Goal: Communication & Community: Participate in discussion

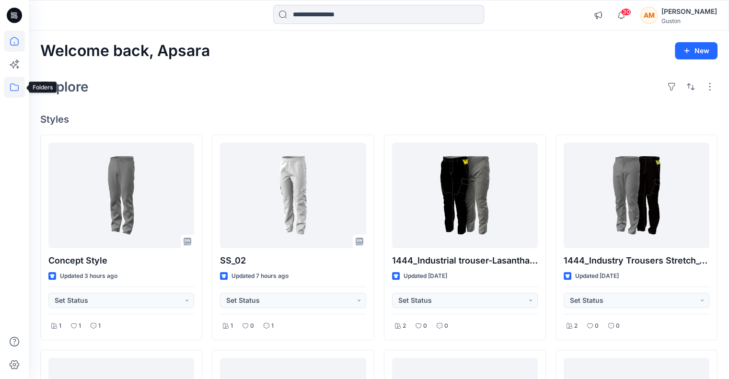
click at [9, 88] on icon at bounding box center [14, 87] width 21 height 21
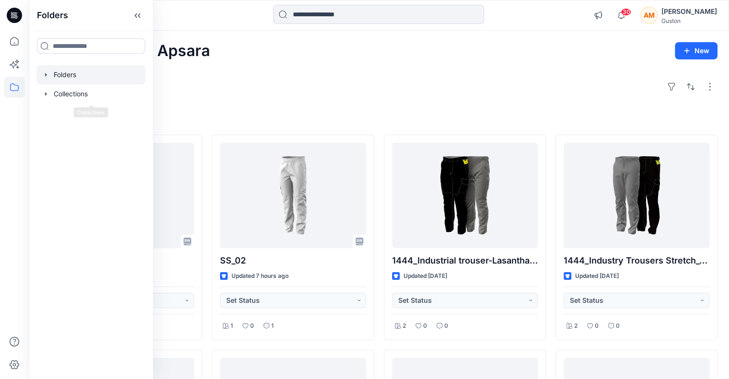
click at [83, 76] on div at bounding box center [90, 74] width 109 height 19
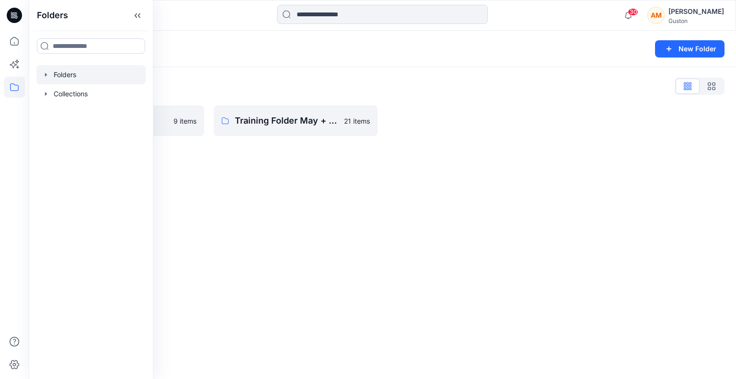
click at [212, 58] on div "Folders New Folder" at bounding box center [382, 49] width 707 height 36
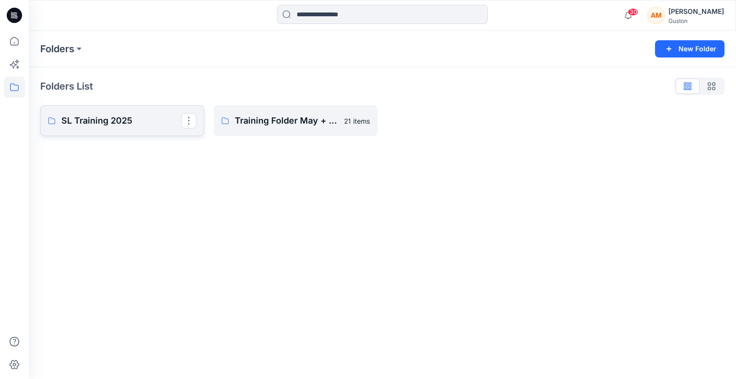
click at [111, 123] on p "SL Training 2025" at bounding box center [121, 120] width 120 height 13
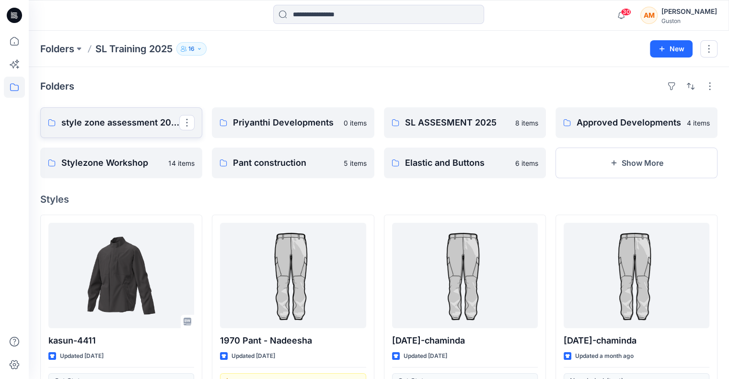
click at [134, 122] on p "style zone assessment 2025" at bounding box center [120, 122] width 118 height 13
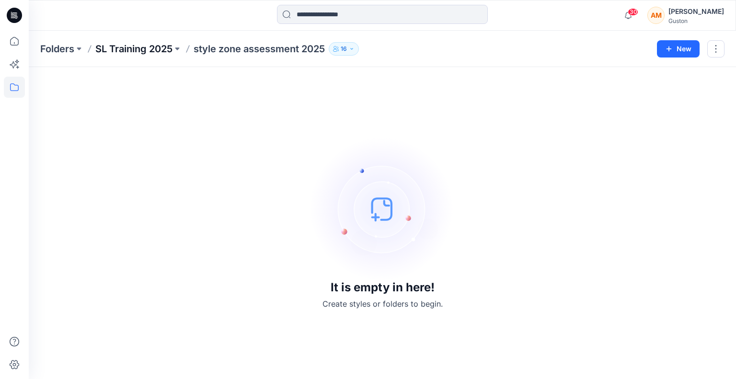
click at [131, 51] on p "SL Training 2025" at bounding box center [133, 48] width 77 height 13
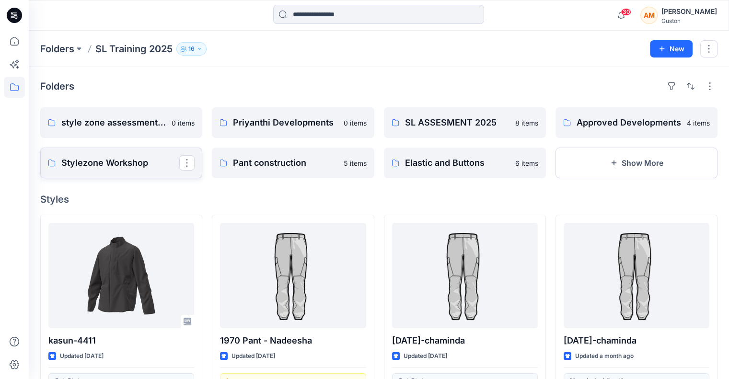
click at [124, 163] on p "Stylezone Workshop" at bounding box center [120, 162] width 118 height 13
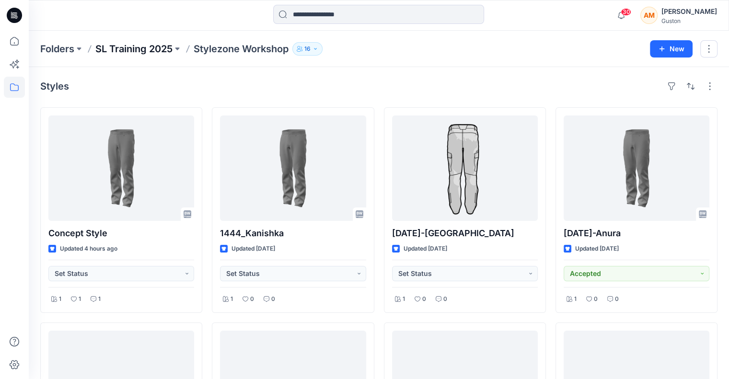
click at [131, 51] on p "SL Training 2025" at bounding box center [133, 48] width 77 height 13
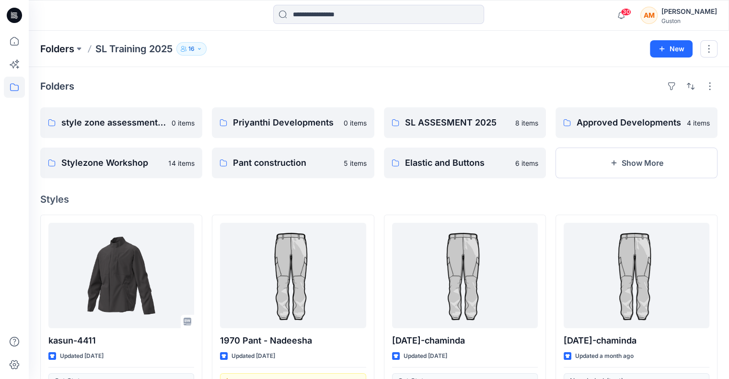
click at [51, 46] on p "Folders" at bounding box center [57, 48] width 34 height 13
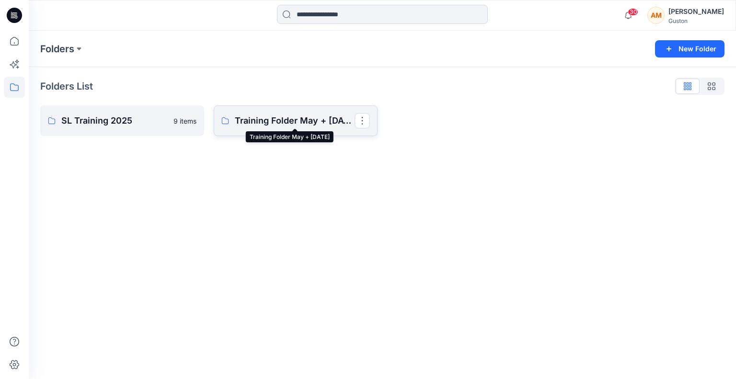
click at [266, 116] on p "Training Folder May + June 2025" at bounding box center [295, 120] width 120 height 13
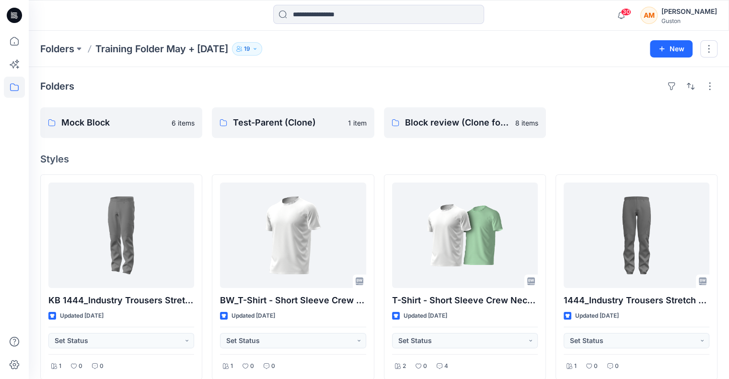
click at [46, 41] on div "Folders Training Folder May + June 2025 19 New" at bounding box center [379, 49] width 700 height 36
click at [58, 47] on p "Folders" at bounding box center [57, 48] width 34 height 13
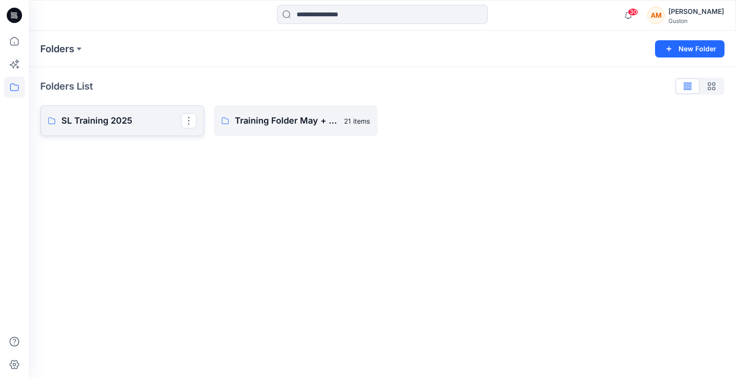
click at [104, 118] on p "SL Training 2025" at bounding box center [121, 120] width 120 height 13
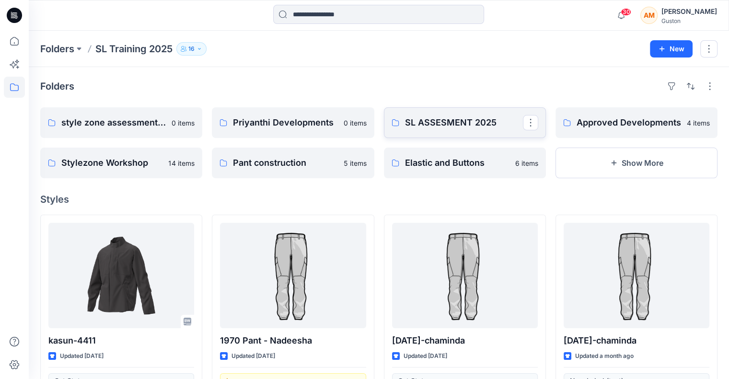
click at [427, 124] on p "SL ASSESMENT 2025" at bounding box center [464, 122] width 118 height 13
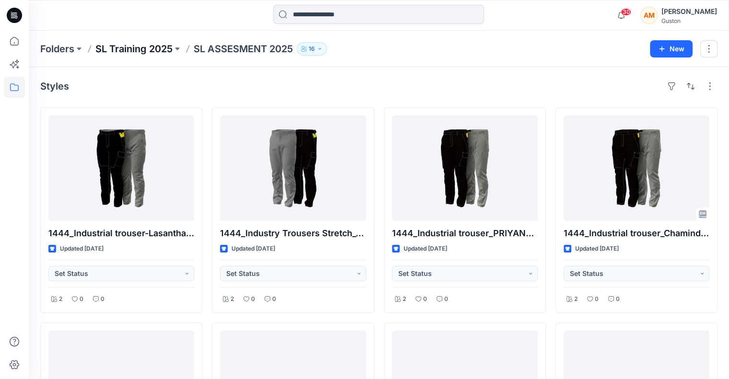
click at [142, 46] on p "SL Training 2025" at bounding box center [133, 48] width 77 height 13
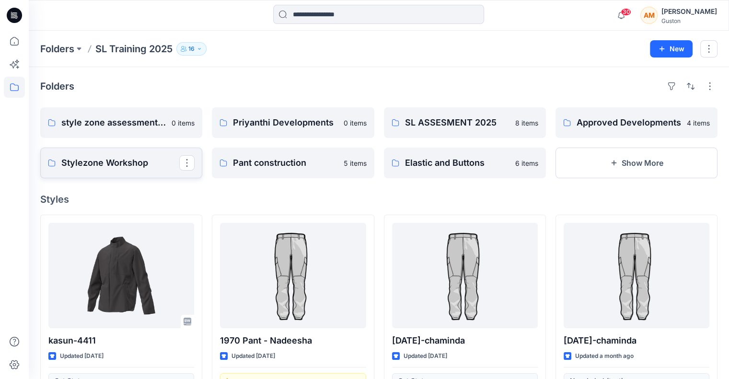
click at [134, 162] on p "Stylezone Workshop" at bounding box center [120, 162] width 118 height 13
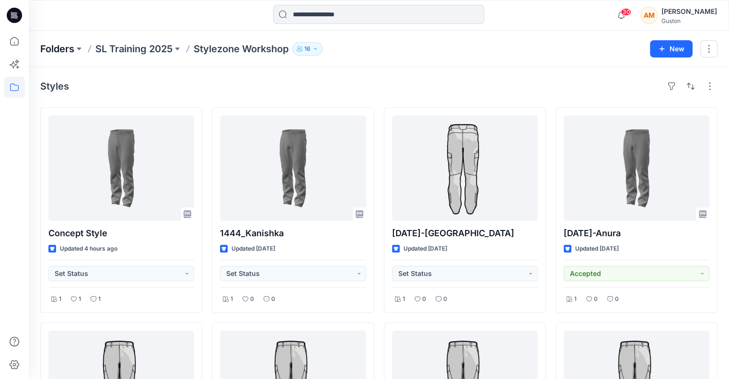
click at [58, 46] on p "Folders" at bounding box center [57, 48] width 34 height 13
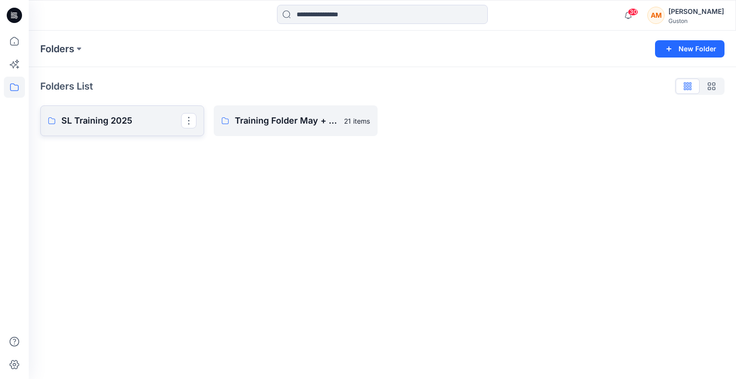
click at [116, 119] on p "SL Training 2025" at bounding box center [121, 120] width 120 height 13
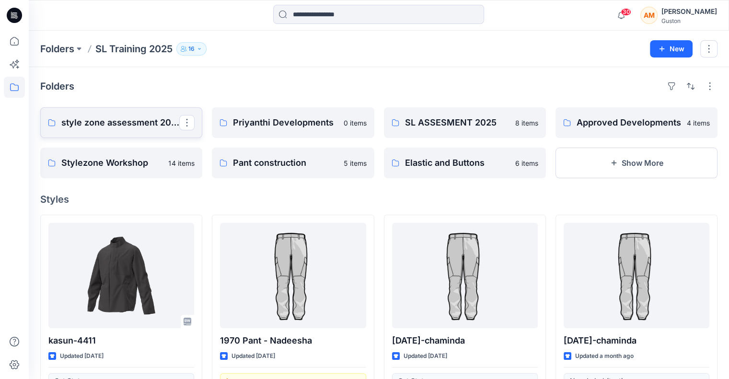
click at [129, 126] on p "style zone assessment 2025" at bounding box center [120, 122] width 118 height 13
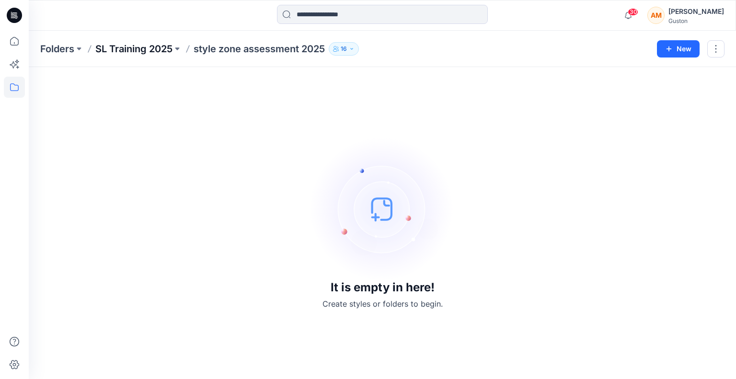
click at [150, 43] on p "SL Training 2025" at bounding box center [133, 48] width 77 height 13
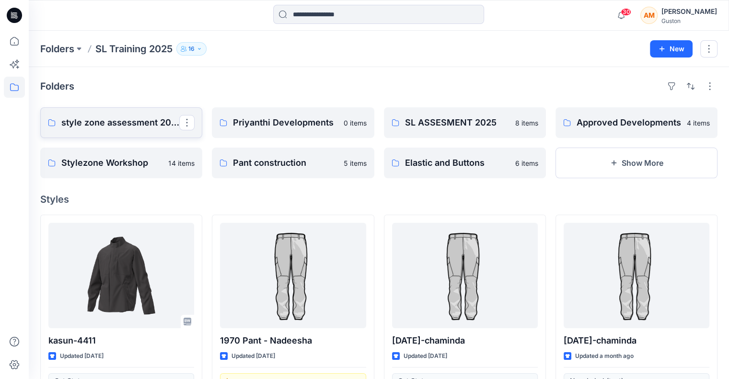
click at [105, 120] on p "style zone assessment 2025" at bounding box center [120, 122] width 118 height 13
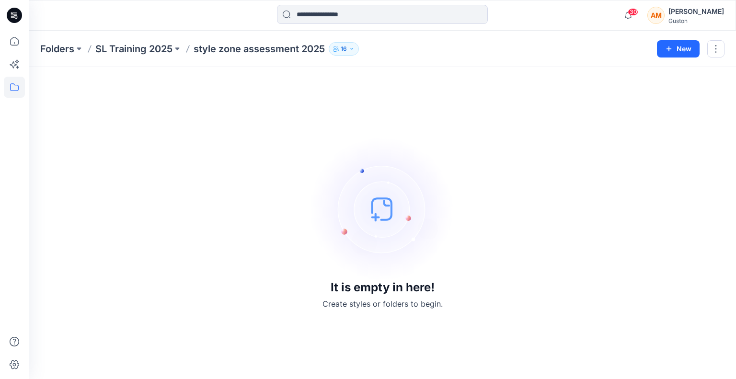
click at [281, 44] on p "style zone assessment 2025" at bounding box center [259, 48] width 131 height 13
click at [139, 45] on p "SL Training 2025" at bounding box center [133, 48] width 77 height 13
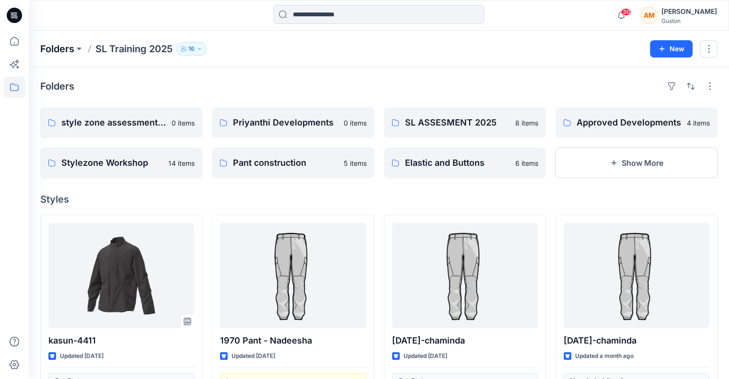
click at [68, 47] on p "Folders" at bounding box center [57, 48] width 34 height 13
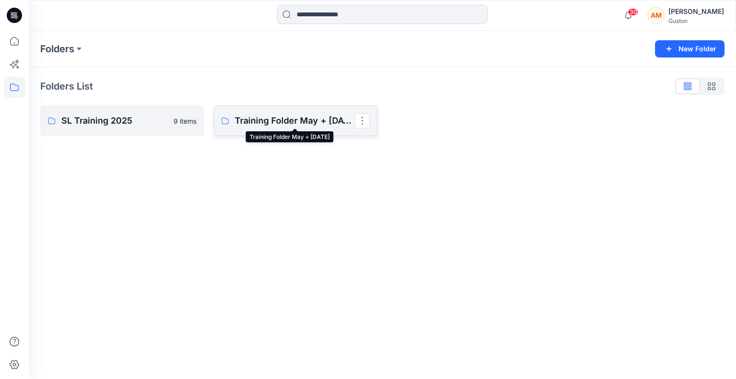
click at [299, 127] on p "Training Folder May + June 2025" at bounding box center [295, 120] width 120 height 13
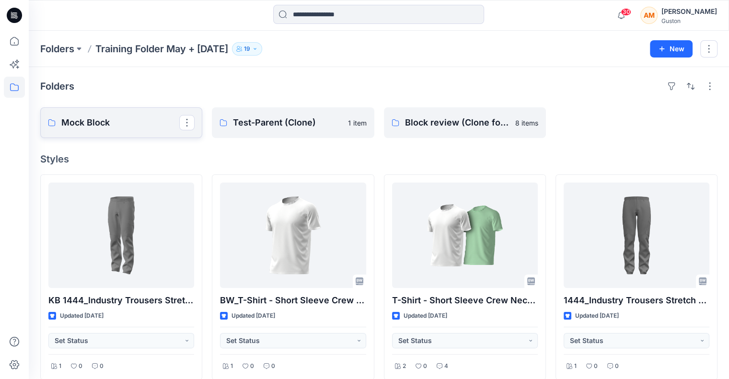
click at [117, 119] on p "Mock Block" at bounding box center [120, 122] width 118 height 13
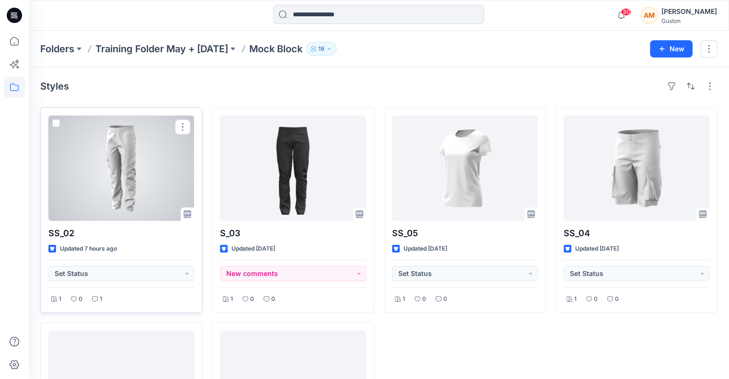
click at [127, 184] on div at bounding box center [121, 168] width 146 height 105
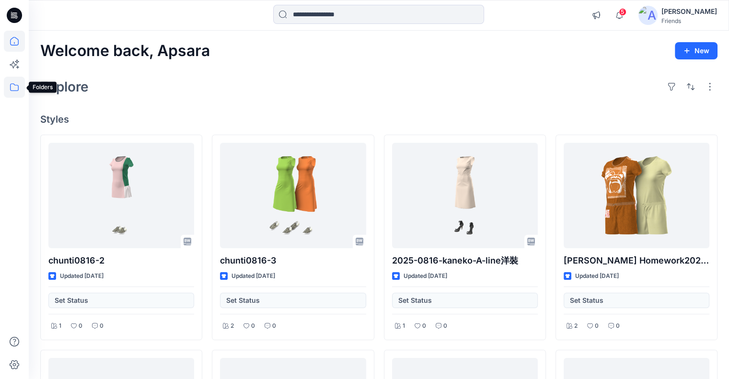
click at [16, 86] on icon at bounding box center [14, 87] width 21 height 21
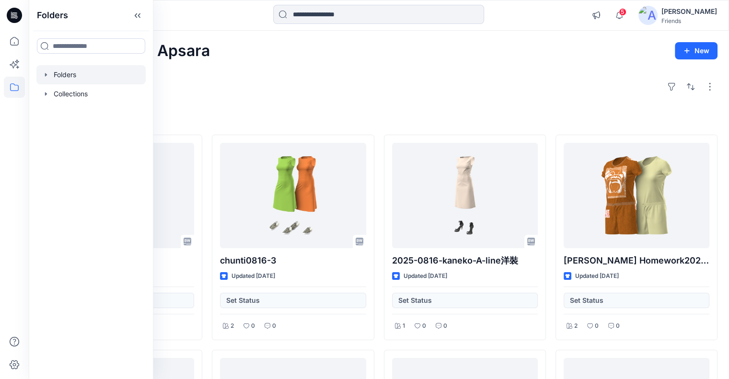
click at [72, 74] on div at bounding box center [90, 74] width 109 height 19
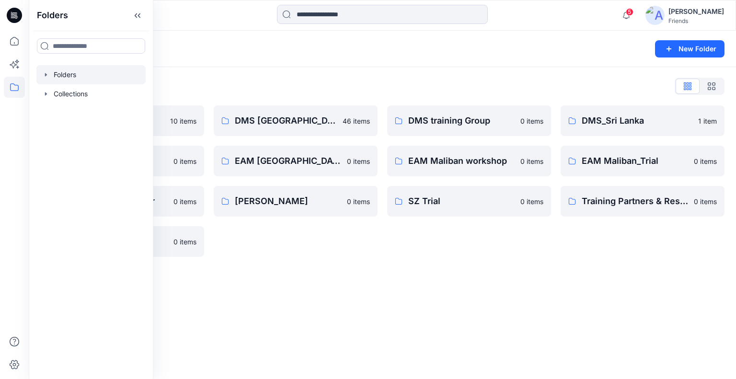
click at [241, 84] on div "Folders List" at bounding box center [382, 86] width 684 height 15
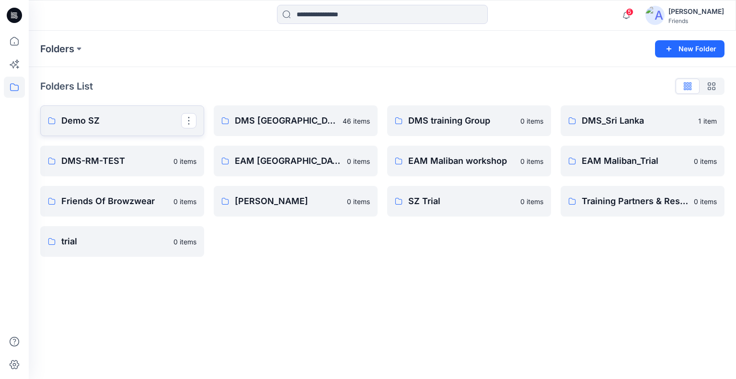
click at [123, 116] on p "Demo SZ" at bounding box center [121, 120] width 120 height 13
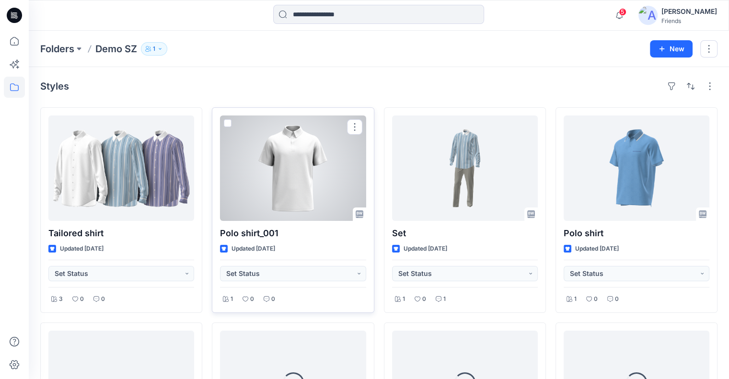
click at [307, 181] on div at bounding box center [293, 168] width 146 height 105
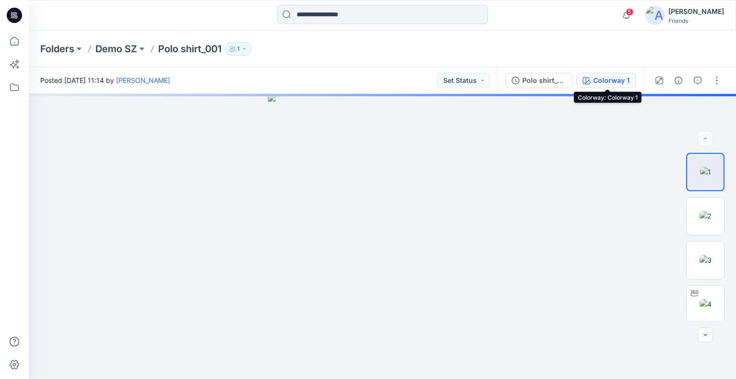
click at [605, 83] on div "Colorway 1" at bounding box center [611, 80] width 36 height 11
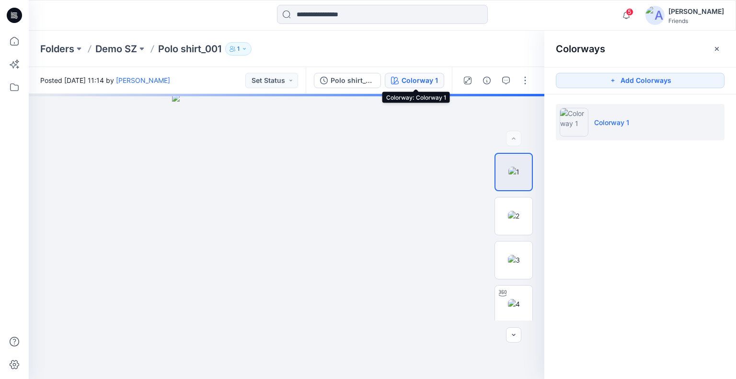
click at [414, 80] on div "Colorway 1" at bounding box center [420, 80] width 36 height 11
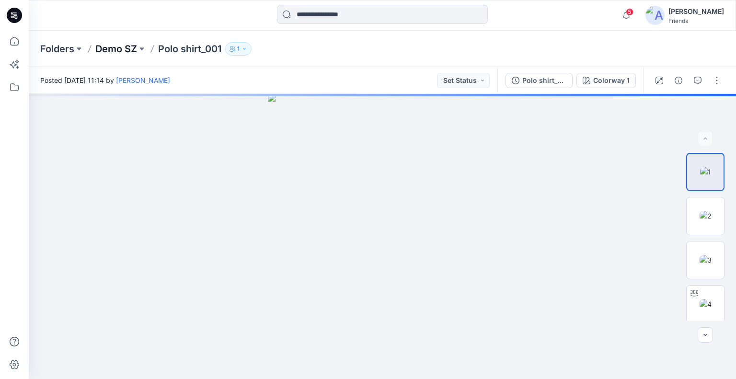
click at [111, 51] on p "Demo SZ" at bounding box center [116, 48] width 42 height 13
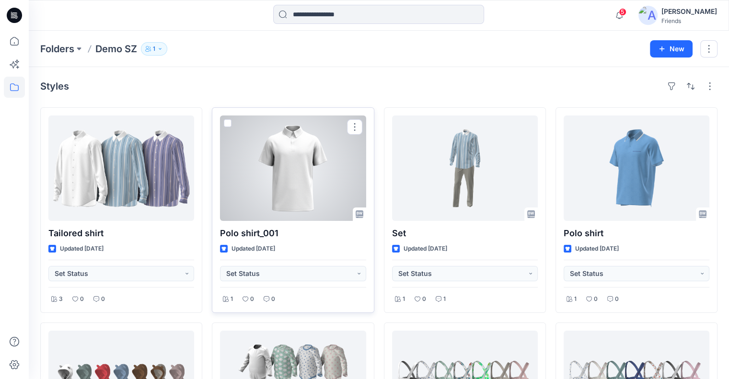
click at [228, 121] on span at bounding box center [228, 123] width 8 height 8
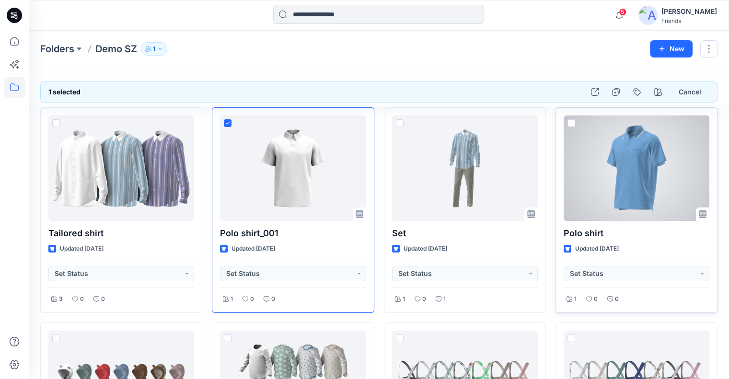
click at [569, 122] on span at bounding box center [571, 123] width 8 height 8
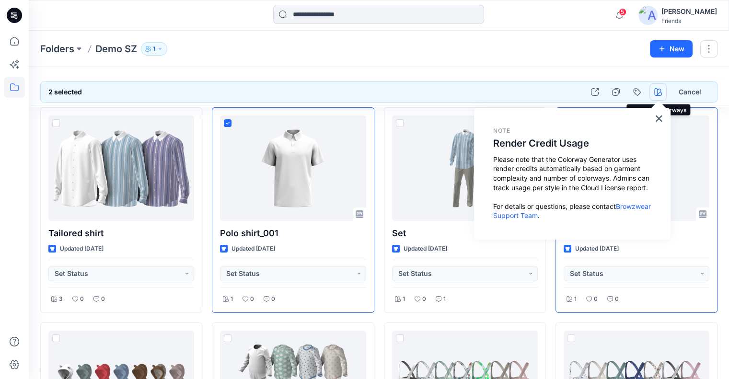
click at [657, 91] on icon "button" at bounding box center [658, 92] width 8 height 8
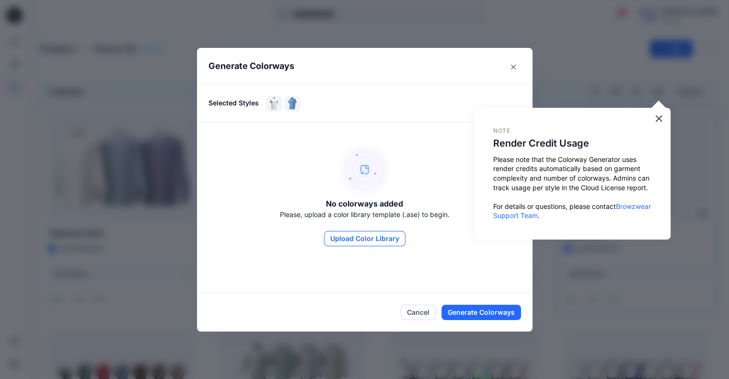
click at [369, 237] on button "Upload Color Library" at bounding box center [364, 238] width 81 height 15
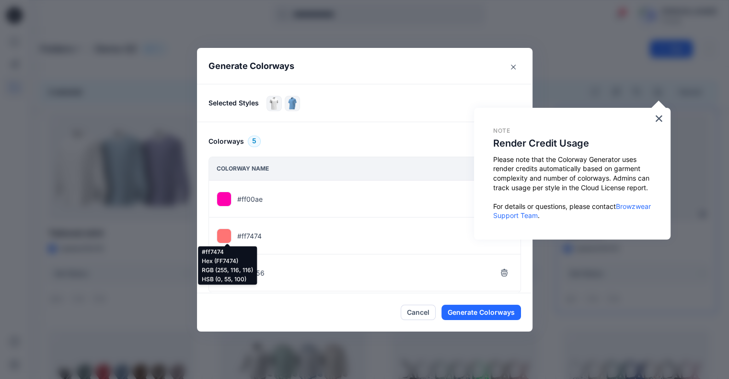
click at [223, 236] on div at bounding box center [224, 236] width 15 height 15
drag, startPoint x: 595, startPoint y: 118, endPoint x: 652, endPoint y: 153, distance: 66.9
click at [659, 185] on div "× Note Render Credit Usage Please note that the Colorway Generator uses render …" at bounding box center [572, 174] width 197 height 132
click at [656, 117] on button "×" at bounding box center [658, 118] width 9 height 15
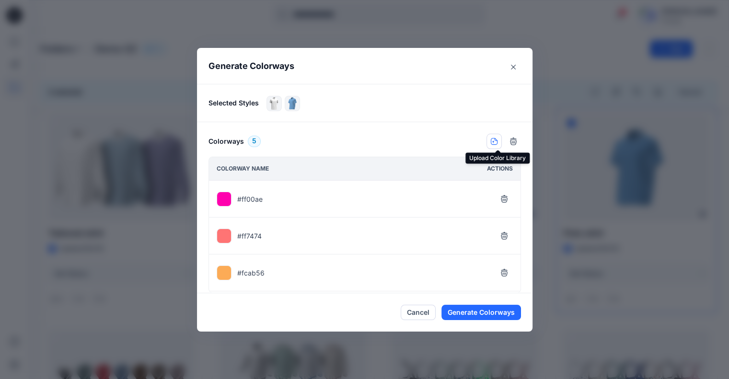
click at [497, 141] on icon "button" at bounding box center [493, 141] width 7 height 7
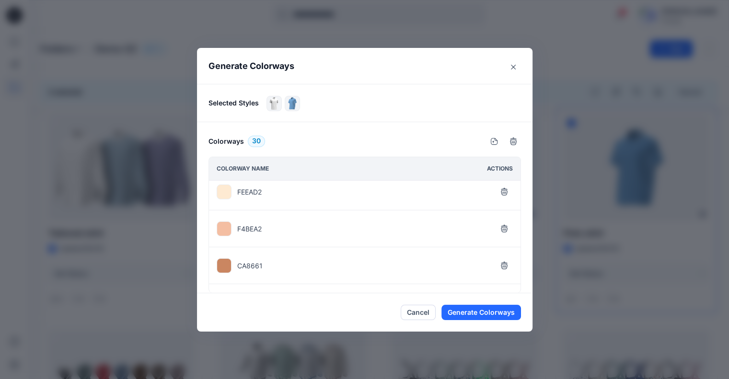
scroll to position [623, 0]
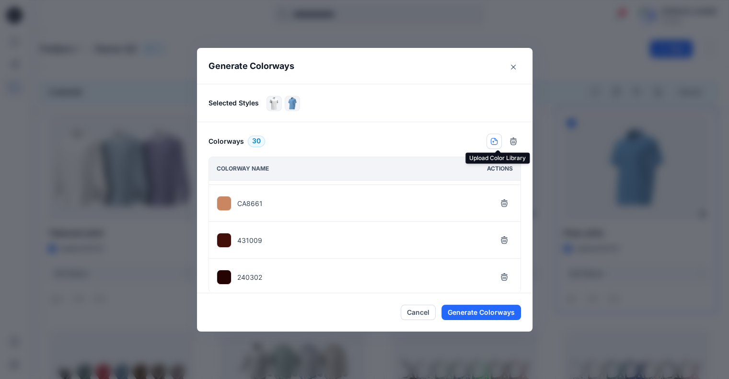
click at [498, 142] on icon "button" at bounding box center [494, 142] width 8 height 8
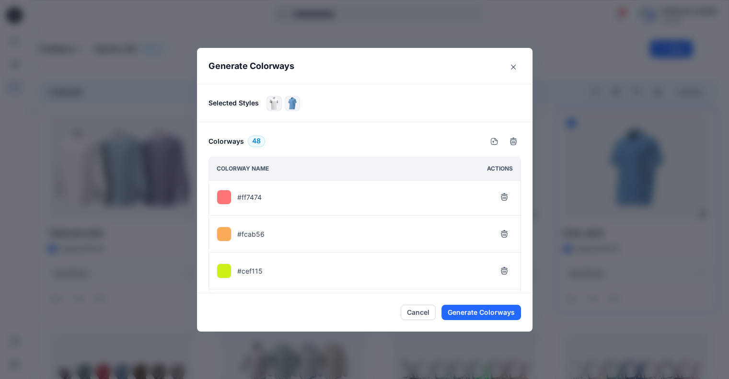
scroll to position [1645, 0]
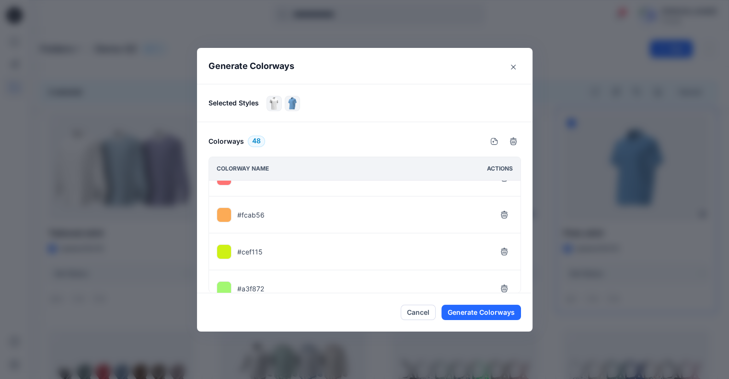
click at [485, 309] on button "Generate Colorways" at bounding box center [481, 312] width 80 height 15
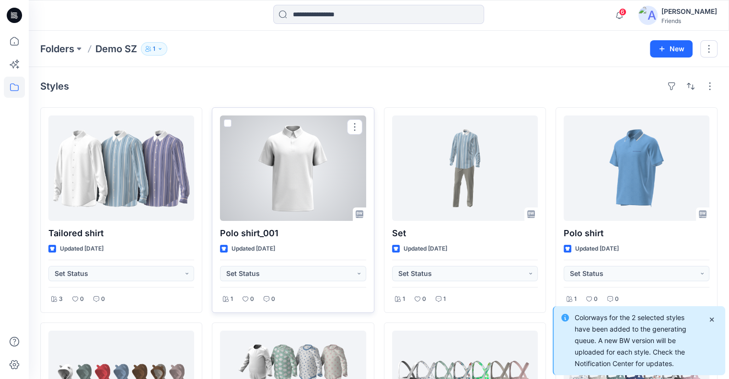
click at [325, 139] on div at bounding box center [293, 168] width 146 height 105
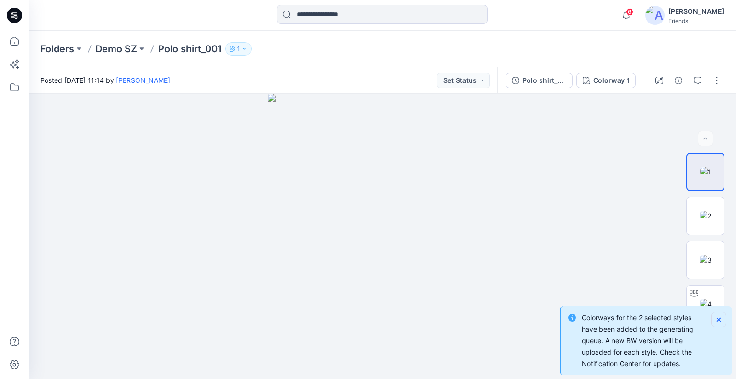
click at [718, 318] on icon "Notifications-bottom-right" at bounding box center [719, 320] width 4 height 4
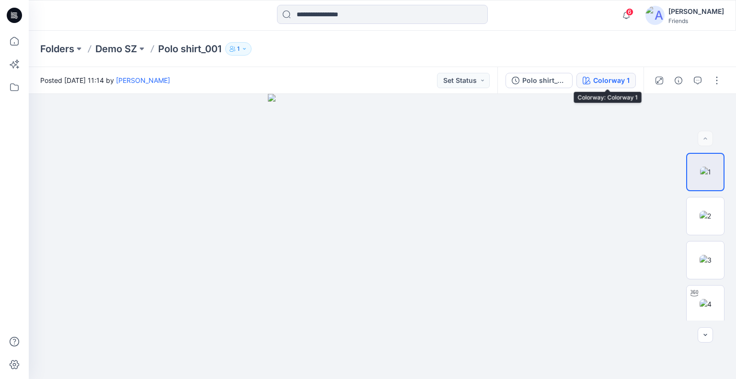
click at [607, 79] on div "Colorway 1" at bounding box center [611, 80] width 36 height 11
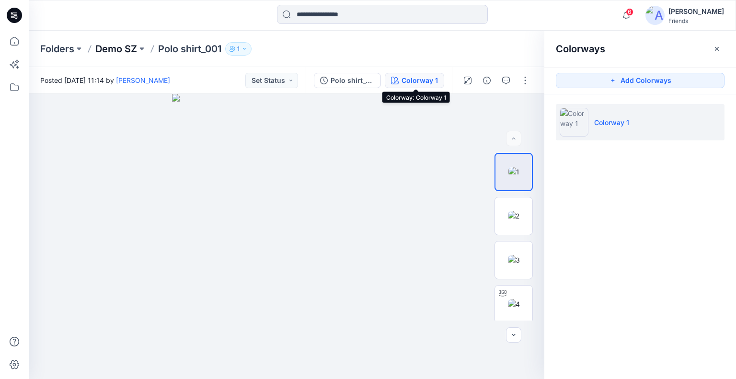
click at [127, 45] on p "Demo SZ" at bounding box center [116, 48] width 42 height 13
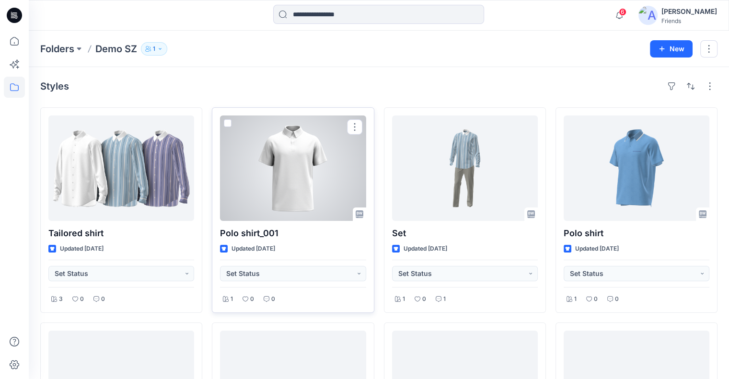
click at [229, 121] on span at bounding box center [228, 123] width 8 height 8
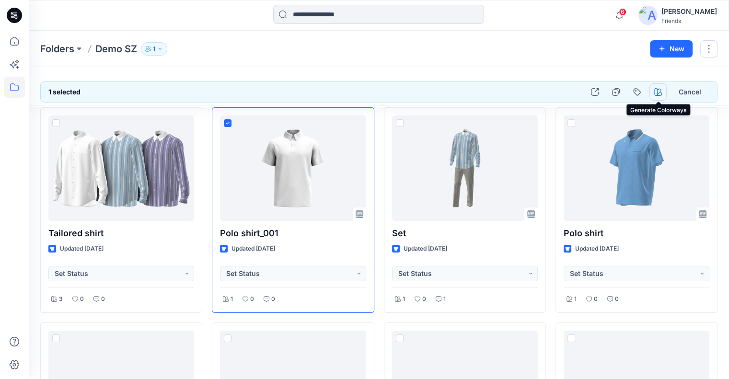
click at [663, 91] on button "button" at bounding box center [657, 91] width 17 height 17
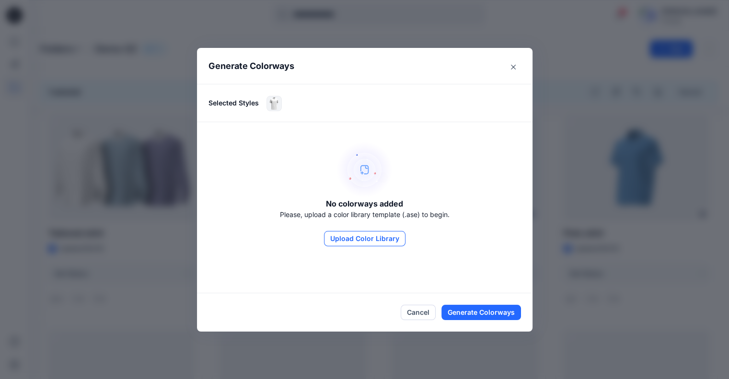
click at [371, 243] on button "Upload Color Library" at bounding box center [364, 238] width 81 height 15
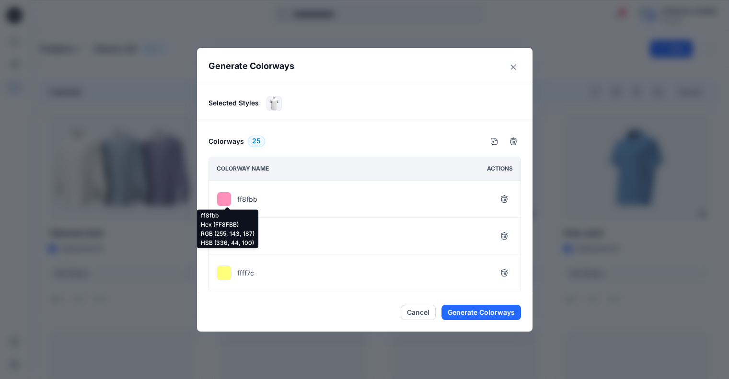
click at [222, 201] on div at bounding box center [224, 199] width 15 height 15
click at [252, 201] on p "ff8fbb" at bounding box center [247, 199] width 20 height 10
click at [468, 207] on div "ff8fbb" at bounding box center [365, 199] width 312 height 37
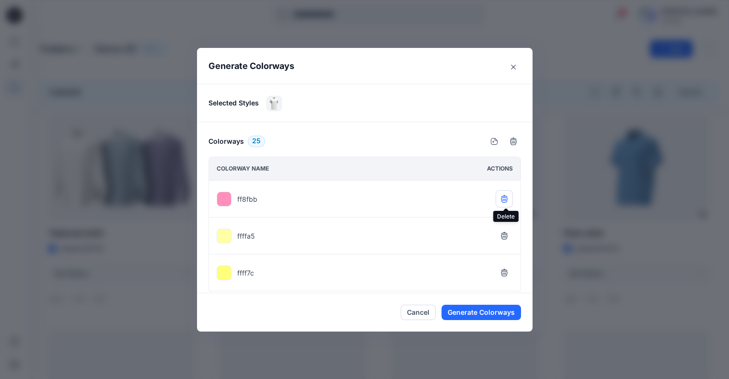
click at [503, 198] on icon "button" at bounding box center [504, 200] width 6 height 6
click at [508, 270] on icon "button" at bounding box center [504, 273] width 8 height 8
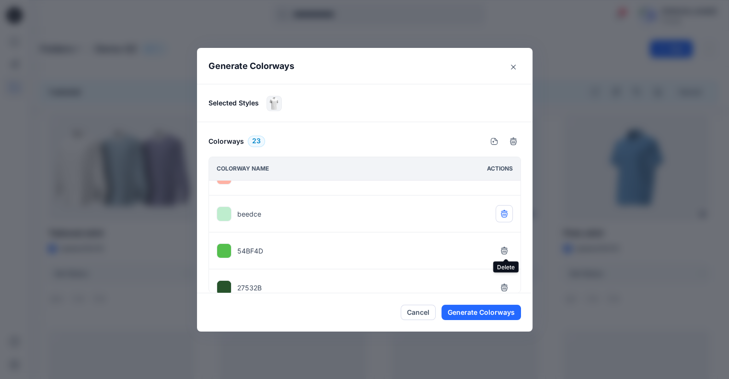
drag, startPoint x: 506, startPoint y: 249, endPoint x: 510, endPoint y: 220, distance: 29.0
click at [507, 244] on button "button" at bounding box center [504, 250] width 17 height 17
click at [505, 212] on icon "button" at bounding box center [504, 214] width 8 height 8
click at [505, 210] on icon "button" at bounding box center [504, 213] width 6 height 6
drag, startPoint x: 504, startPoint y: 249, endPoint x: 509, endPoint y: 234, distance: 15.6
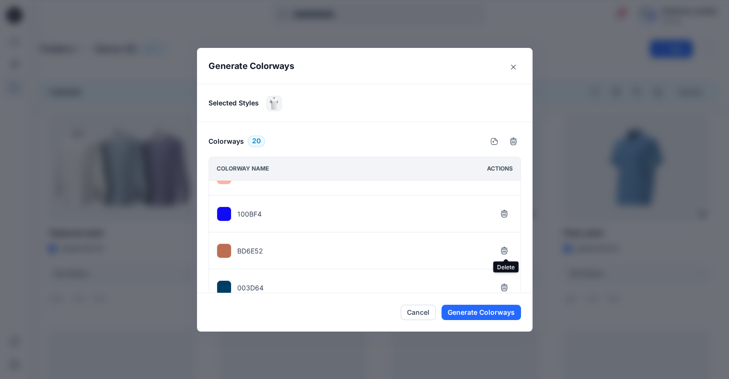
click at [506, 247] on icon "button" at bounding box center [504, 251] width 8 height 8
click at [506, 210] on icon "button" at bounding box center [504, 214] width 8 height 8
click at [507, 249] on icon "button" at bounding box center [504, 252] width 6 height 6
click at [504, 248] on icon "button" at bounding box center [504, 251] width 8 height 8
click at [504, 250] on icon "button" at bounding box center [504, 250] width 6 height 6
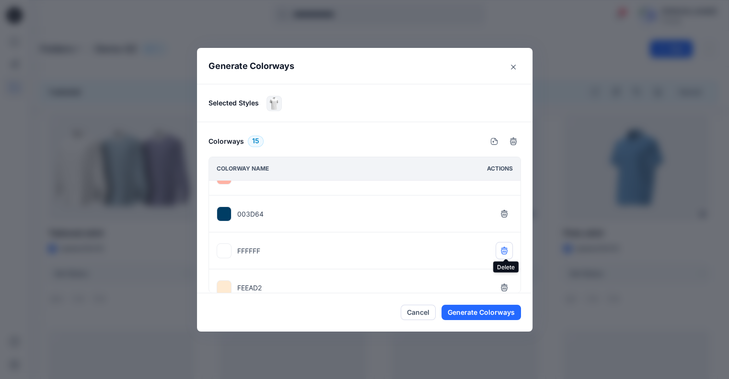
click at [504, 249] on icon "button" at bounding box center [504, 250] width 6 height 6
click at [504, 250] on icon "button" at bounding box center [504, 251] width 8 height 8
click at [505, 284] on icon "button" at bounding box center [504, 288] width 8 height 8
click at [505, 282] on icon "button" at bounding box center [504, 286] width 8 height 8
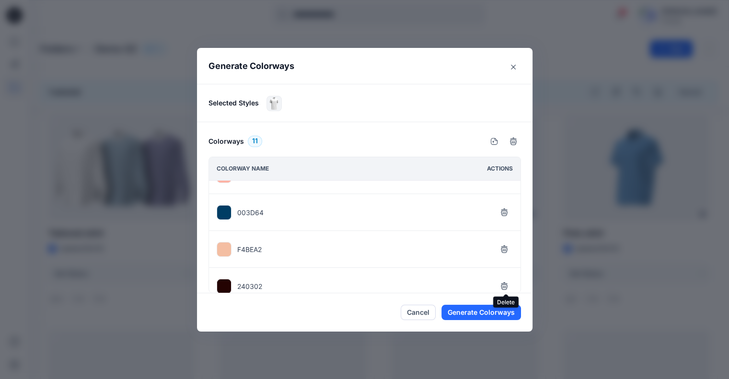
click at [505, 282] on icon "button" at bounding box center [504, 286] width 8 height 8
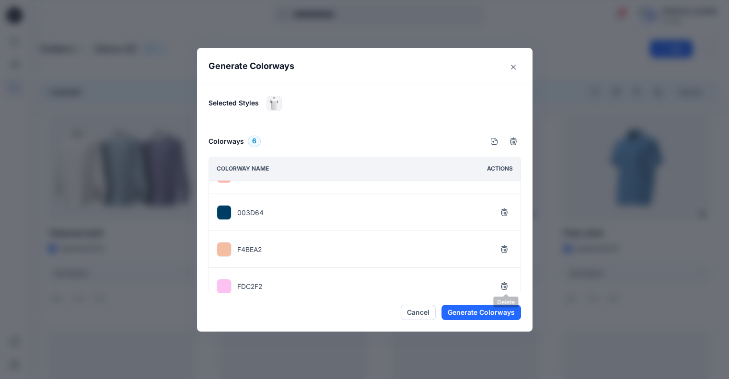
click at [505, 282] on icon "button" at bounding box center [504, 286] width 8 height 8
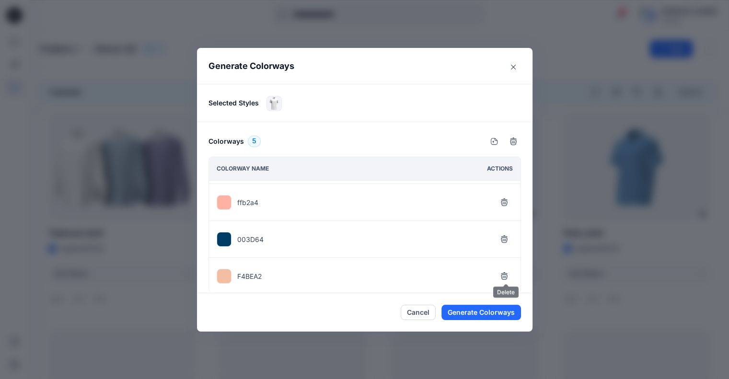
click at [505, 282] on button "button" at bounding box center [504, 275] width 17 height 17
click at [505, 269] on icon "button" at bounding box center [504, 273] width 8 height 8
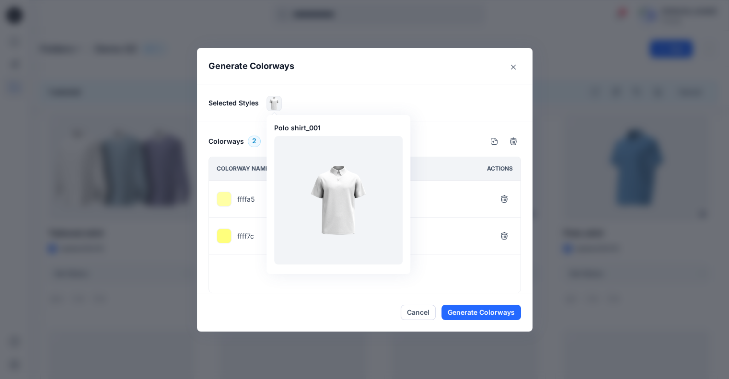
click at [276, 101] on img at bounding box center [274, 103] width 14 height 14
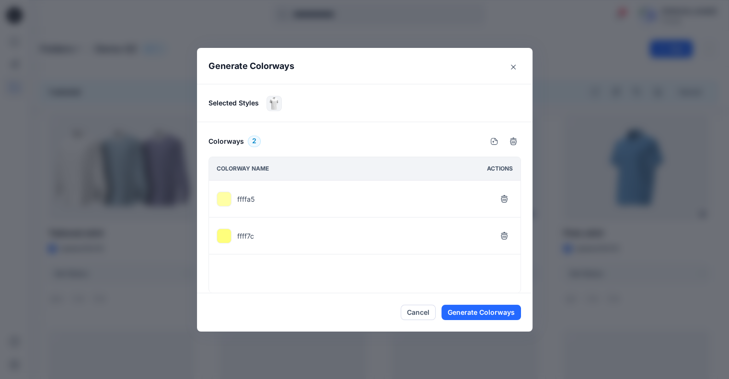
click at [255, 104] on p "Selected Styles" at bounding box center [233, 103] width 50 height 10
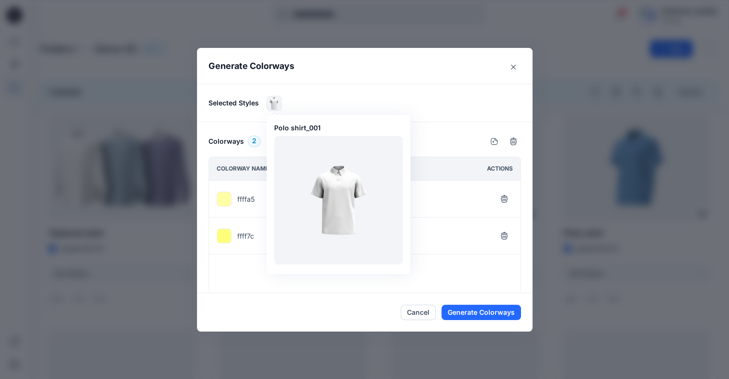
click at [276, 98] on img at bounding box center [274, 103] width 14 height 14
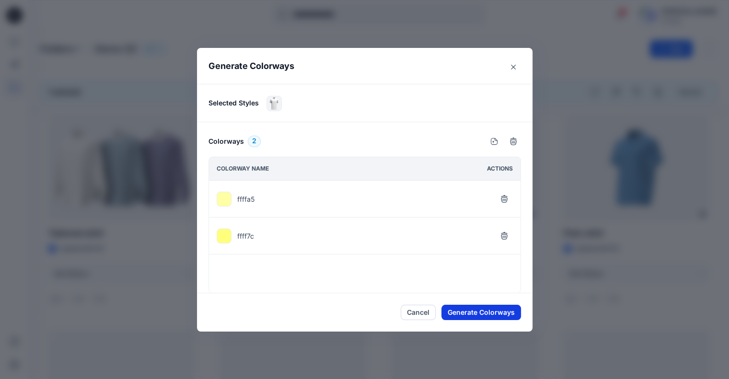
click at [466, 314] on button "Generate Colorways" at bounding box center [481, 312] width 80 height 15
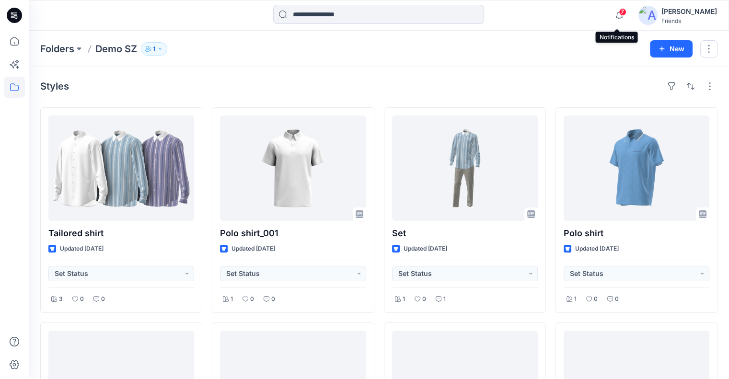
click at [620, 12] on span "7" at bounding box center [623, 12] width 8 height 8
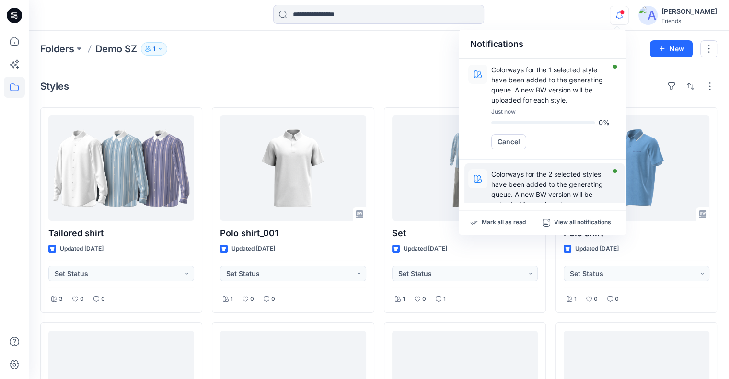
scroll to position [48, 0]
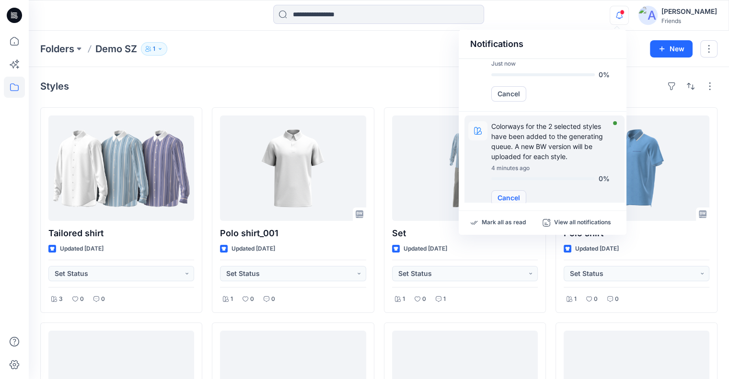
click at [518, 197] on button "Cancel" at bounding box center [508, 197] width 35 height 15
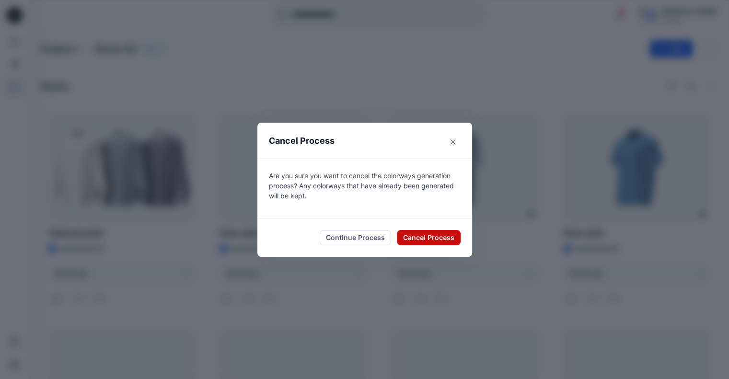
click at [435, 235] on button "Cancel Process" at bounding box center [429, 237] width 64 height 15
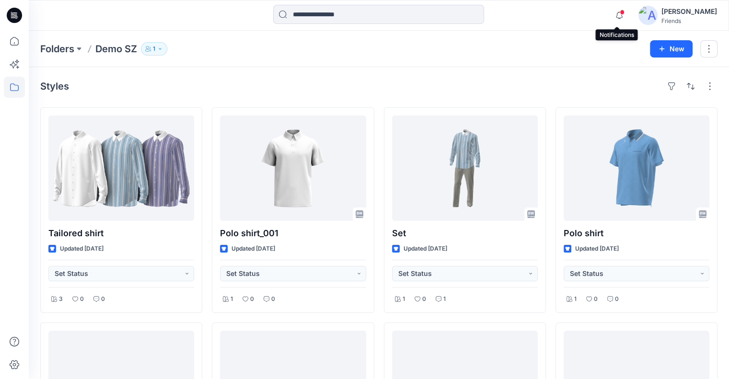
click at [620, 14] on span at bounding box center [622, 12] width 5 height 5
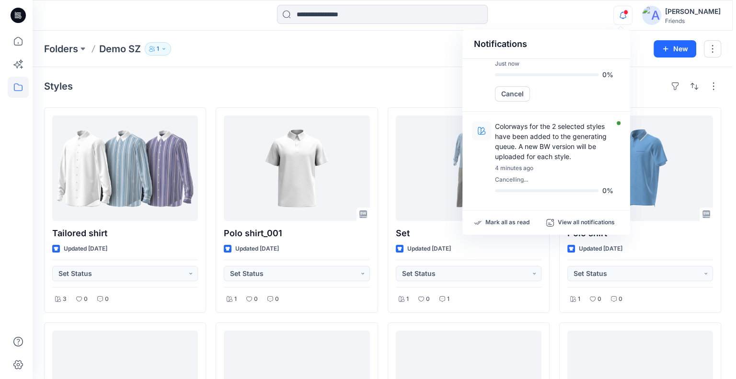
scroll to position [0, 0]
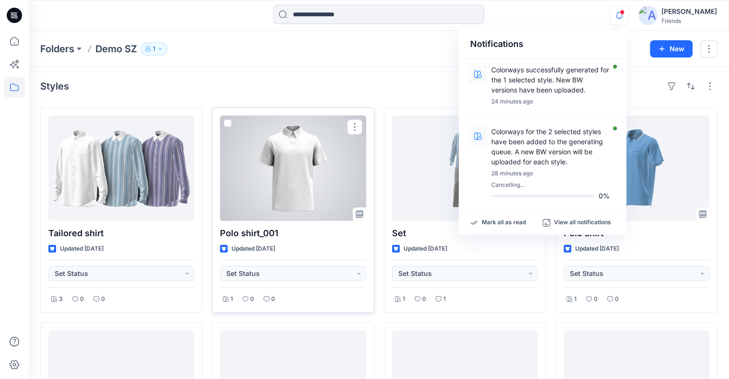
click at [321, 171] on div at bounding box center [293, 168] width 146 height 105
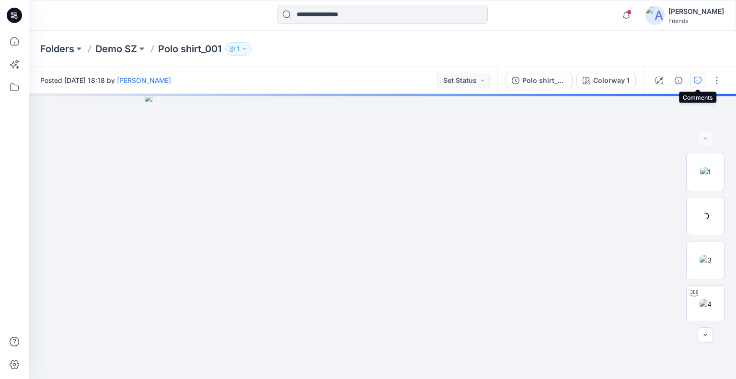
click at [698, 81] on icon "button" at bounding box center [698, 81] width 8 height 8
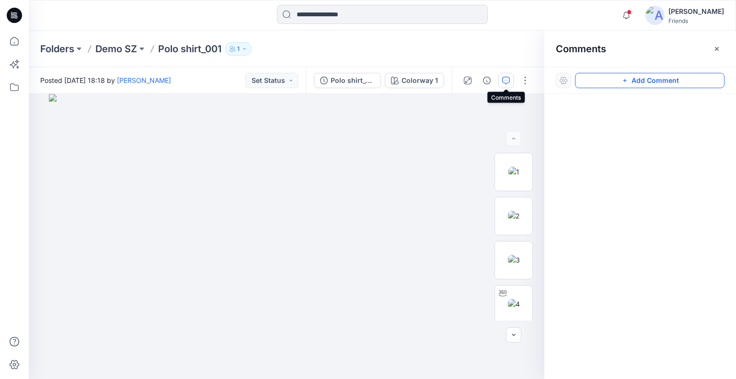
click at [597, 76] on button "Add Comment" at bounding box center [650, 80] width 150 height 15
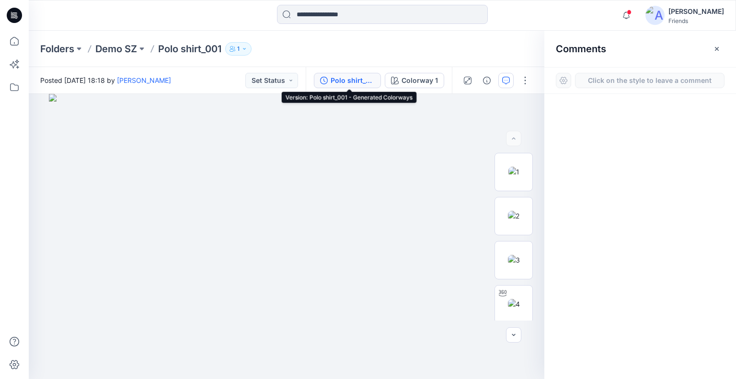
click at [357, 78] on div "Polo shirt_001 - Generated Colorways" at bounding box center [353, 80] width 44 height 11
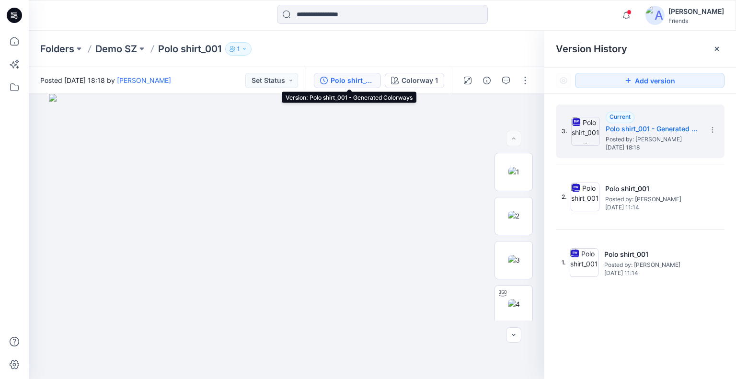
click at [342, 83] on div "Polo shirt_001 - Generated Colorways" at bounding box center [353, 80] width 44 height 11
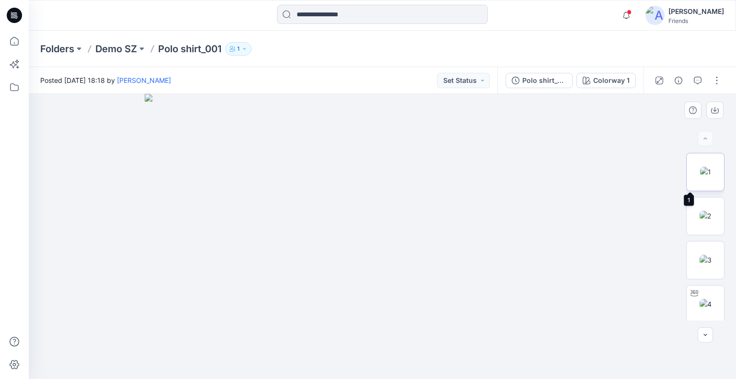
click at [700, 167] on img at bounding box center [705, 172] width 11 height 10
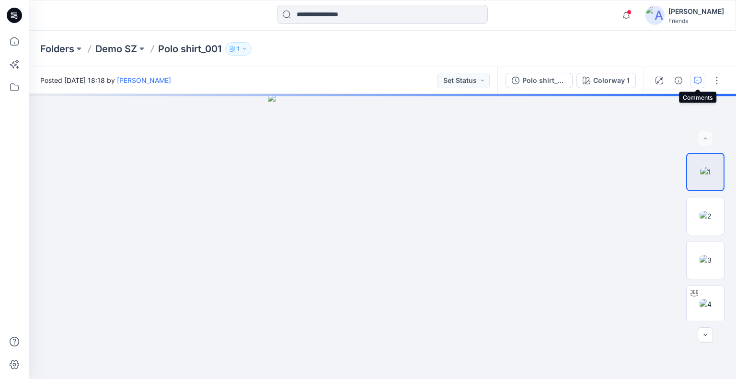
click at [694, 78] on icon "button" at bounding box center [698, 81] width 8 height 8
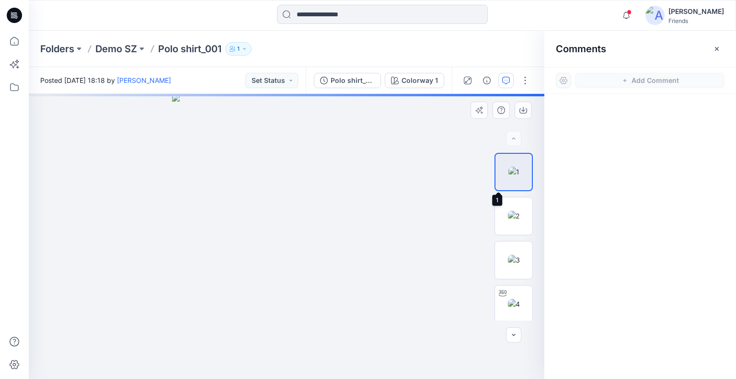
click at [509, 177] on img at bounding box center [514, 172] width 11 height 10
click at [346, 163] on img at bounding box center [286, 236] width 229 height 285
click at [516, 212] on img at bounding box center [514, 216] width 12 height 10
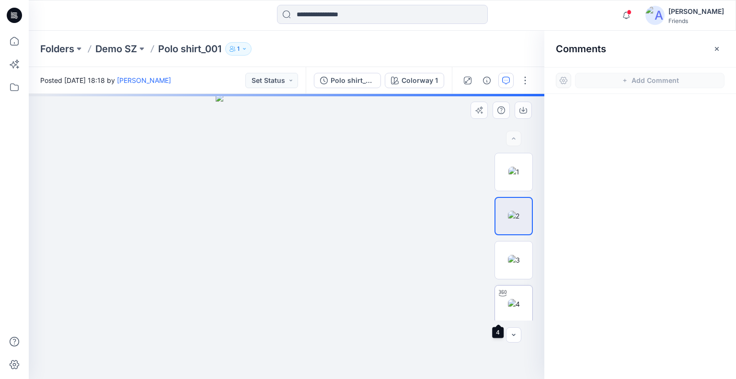
click at [514, 304] on img at bounding box center [514, 304] width 12 height 10
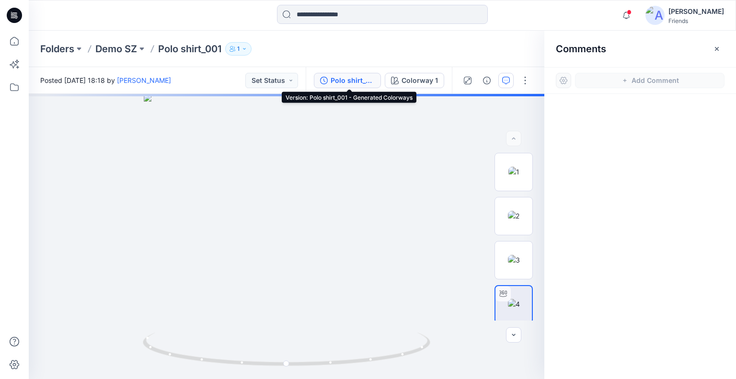
click at [329, 73] on button "Polo shirt_001 - Generated Colorways" at bounding box center [347, 80] width 67 height 15
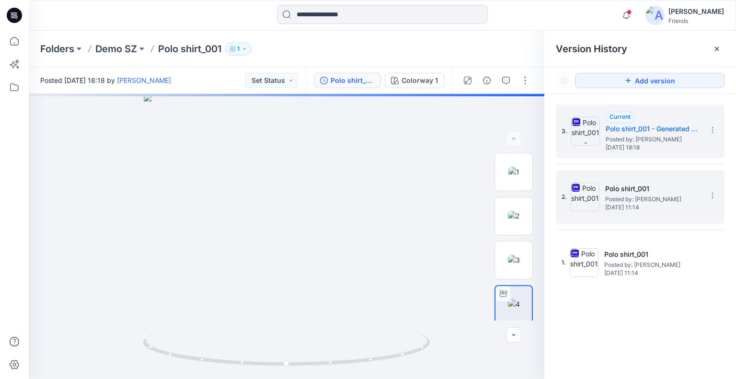
click at [627, 199] on span "Posted by: Apsara Mediwake" at bounding box center [653, 200] width 96 height 10
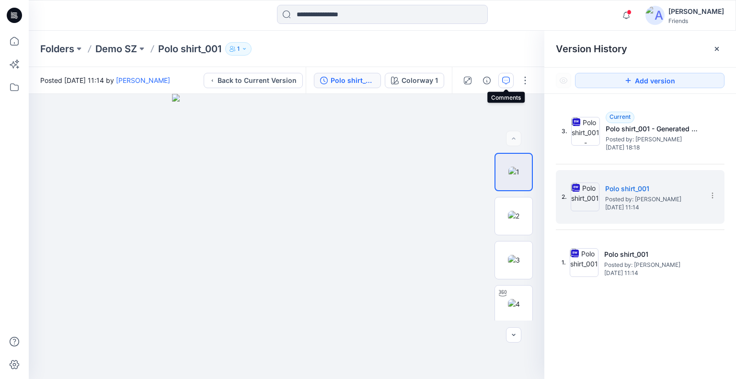
click at [508, 80] on icon "button" at bounding box center [506, 81] width 8 height 8
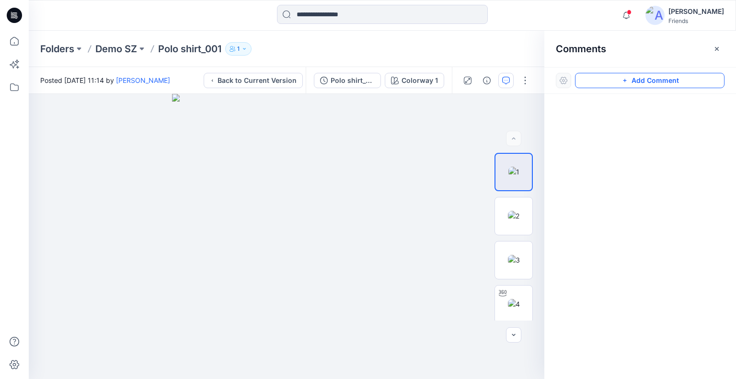
click at [641, 79] on button "Add Comment" at bounding box center [650, 80] width 150 height 15
click at [372, 162] on div "2" at bounding box center [287, 236] width 516 height 285
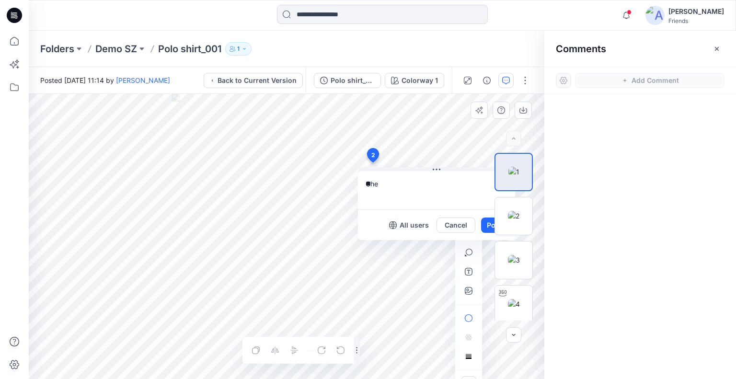
type textarea "*"
type textarea "**********"
click at [486, 222] on div at bounding box center [513, 237] width 61 height 168
click at [486, 225] on div at bounding box center [513, 237] width 61 height 168
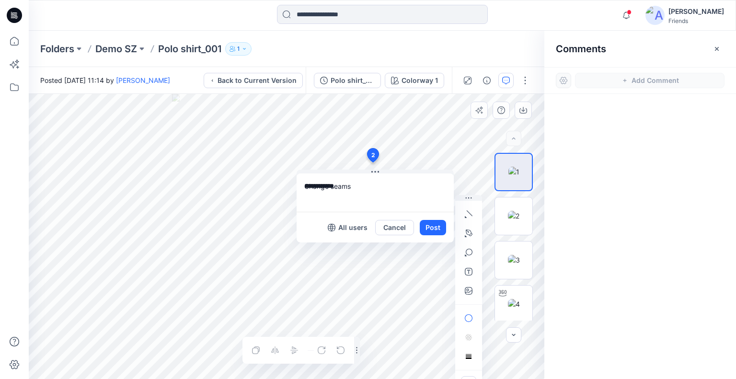
drag, startPoint x: 365, startPoint y: 170, endPoint x: 289, endPoint y: 176, distance: 76.4
click at [297, 174] on button at bounding box center [375, 173] width 157 height 6
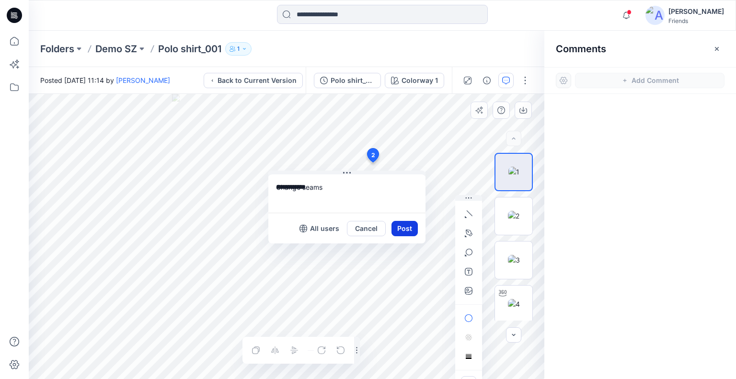
click at [407, 228] on button "Post" at bounding box center [405, 228] width 26 height 15
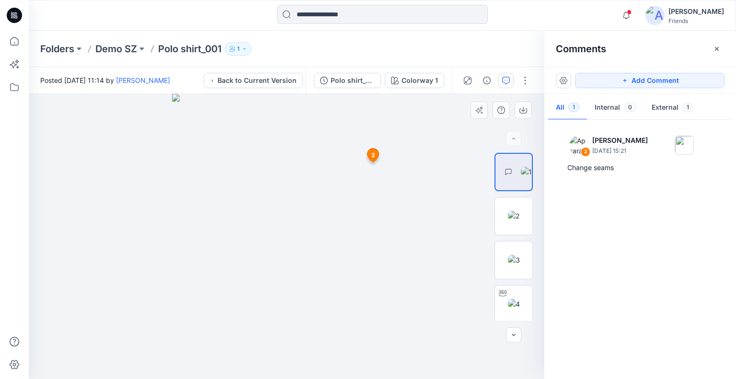
click at [373, 153] on span "2" at bounding box center [373, 155] width 4 height 9
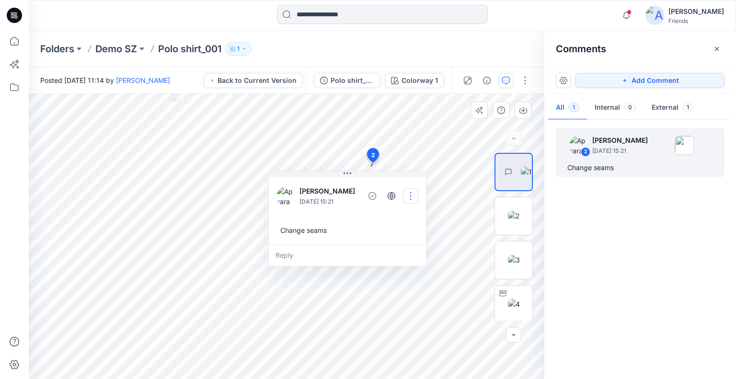
click at [409, 192] on button "button" at bounding box center [410, 195] width 15 height 15
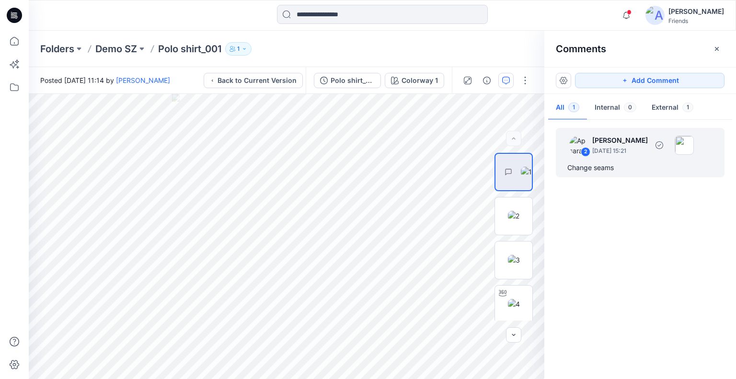
click at [629, 145] on p "[PERSON_NAME]" at bounding box center [620, 141] width 56 height 12
click at [666, 156] on div "2 Apsara Mediwake August 21, 2025 15:21" at bounding box center [628, 145] width 132 height 26
click at [622, 145] on p "[PERSON_NAME]" at bounding box center [620, 141] width 56 height 12
click at [617, 157] on div "2 Apsara Mediwake August 21, 2025 15:21" at bounding box center [628, 145] width 132 height 26
click at [648, 155] on p "August 21, 2025 15:21" at bounding box center [620, 151] width 56 height 10
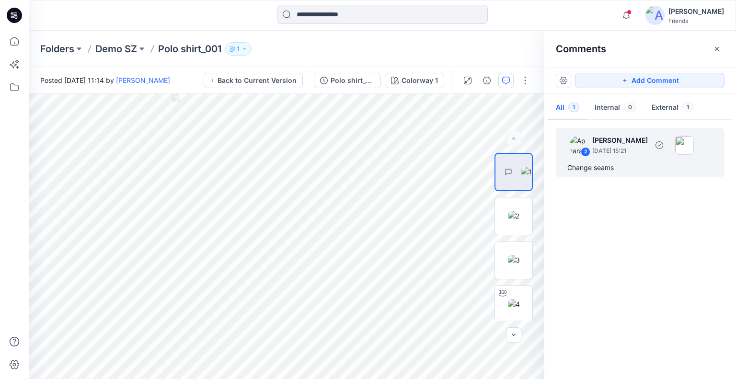
drag, startPoint x: 651, startPoint y: 155, endPoint x: 735, endPoint y: 187, distance: 90.0
click at [735, 187] on div "2 Apsara Mediwake August 21, 2025 15:21 Change seams" at bounding box center [640, 247] width 192 height 250
click at [694, 139] on img at bounding box center [684, 145] width 19 height 19
click at [612, 149] on p "August 21, 2025 15:21" at bounding box center [620, 151] width 56 height 10
click at [507, 81] on icon "button" at bounding box center [506, 81] width 8 height 8
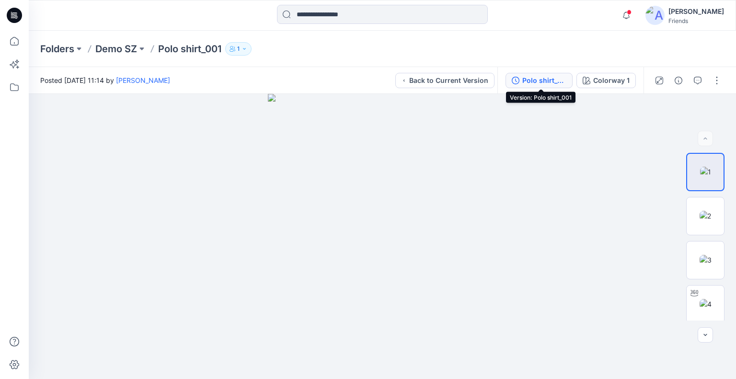
click at [527, 76] on div "Polo shirt_001" at bounding box center [544, 80] width 44 height 11
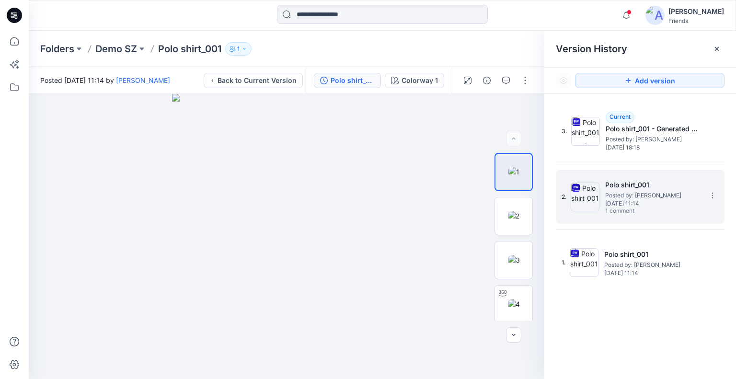
click at [627, 188] on h5 "Polo shirt_001" at bounding box center [653, 185] width 96 height 12
click at [504, 81] on icon "button" at bounding box center [506, 81] width 8 height 8
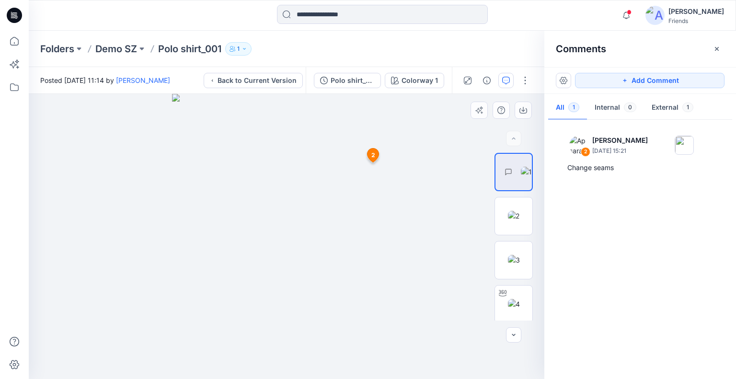
click at [376, 154] on icon at bounding box center [374, 156] width 12 height 14
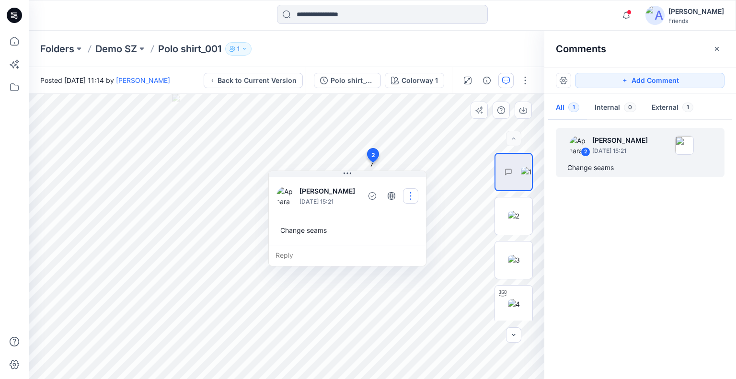
click at [411, 193] on button "button" at bounding box center [410, 195] width 15 height 15
click at [414, 217] on p "Edit comment" at bounding box center [413, 218] width 43 height 10
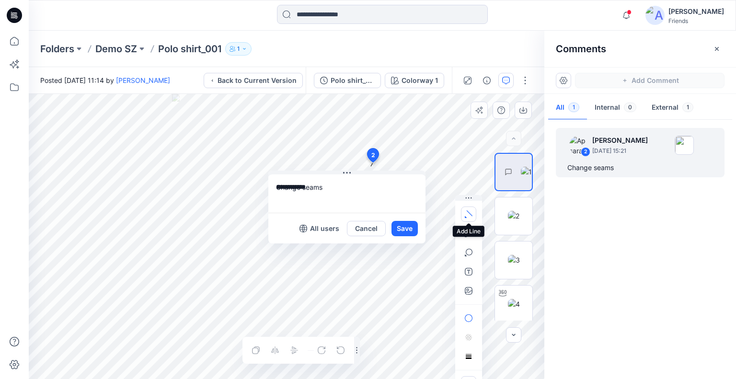
click at [471, 210] on button "button" at bounding box center [468, 214] width 15 height 15
click at [417, 209] on icon "button" at bounding box center [417, 212] width 8 height 8
click at [405, 230] on button "Save" at bounding box center [405, 228] width 26 height 15
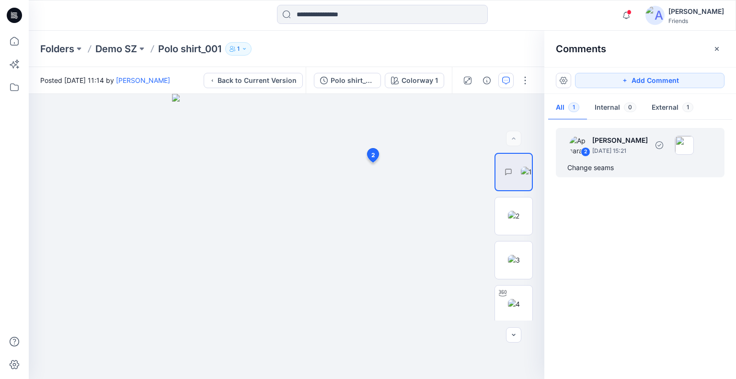
click at [591, 150] on div "2 Apsara Mediwake August 21, 2025 15:21" at bounding box center [628, 145] width 132 height 26
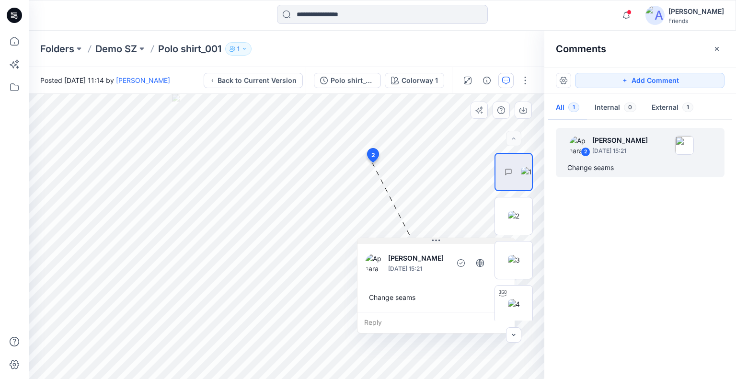
drag, startPoint x: 347, startPoint y: 174, endPoint x: 436, endPoint y: 242, distance: 111.2
click at [436, 242] on icon at bounding box center [436, 241] width 8 height 8
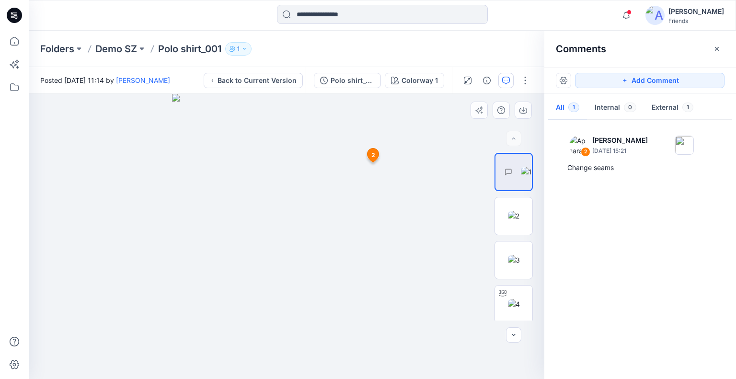
click at [370, 156] on icon at bounding box center [374, 156] width 12 height 14
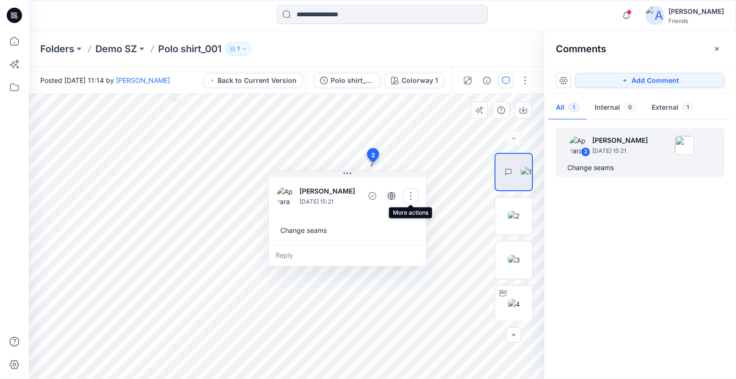
click at [414, 194] on button "button" at bounding box center [410, 195] width 15 height 15
click at [399, 217] on p "Edit comment" at bounding box center [413, 218] width 43 height 10
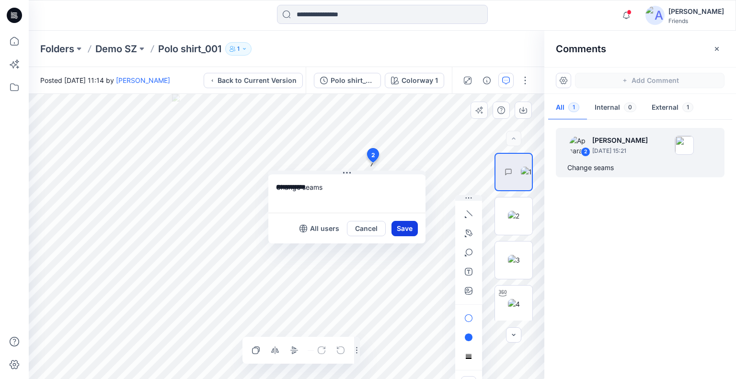
click at [400, 227] on button "Save" at bounding box center [405, 228] width 26 height 15
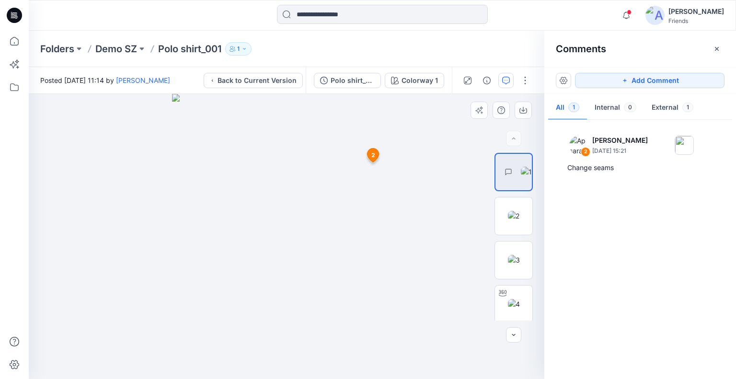
click at [375, 155] on span "2" at bounding box center [373, 155] width 4 height 9
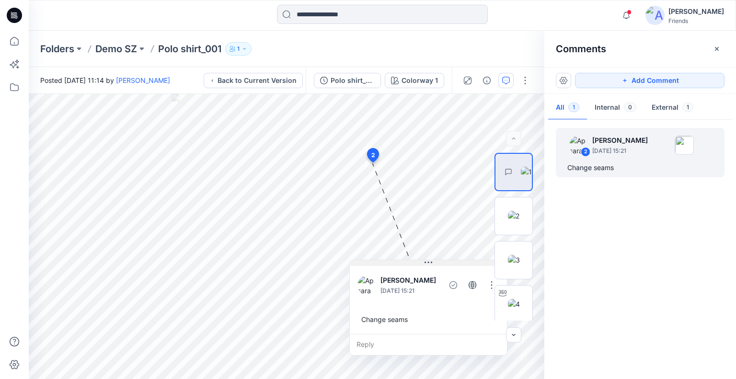
drag, startPoint x: 357, startPoint y: 175, endPoint x: 438, endPoint y: 264, distance: 120.5
click at [438, 264] on button at bounding box center [428, 263] width 157 height 6
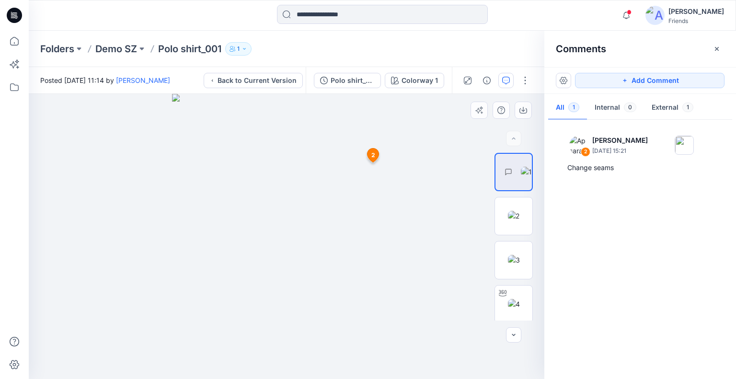
click at [372, 155] on span "2" at bounding box center [373, 155] width 4 height 9
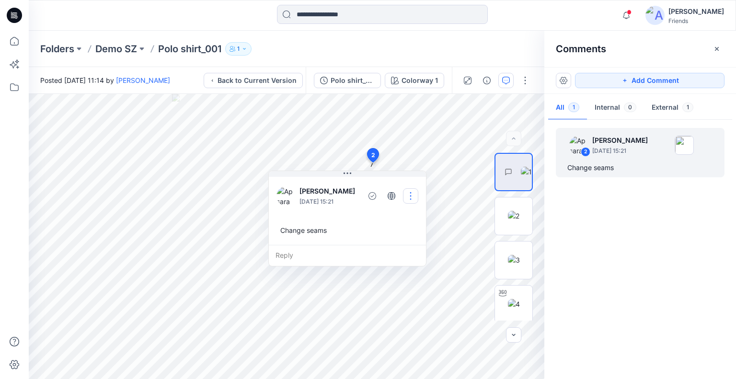
click at [408, 197] on button "button" at bounding box center [410, 195] width 15 height 15
click at [401, 243] on p "Delete thread" at bounding box center [413, 244] width 43 height 10
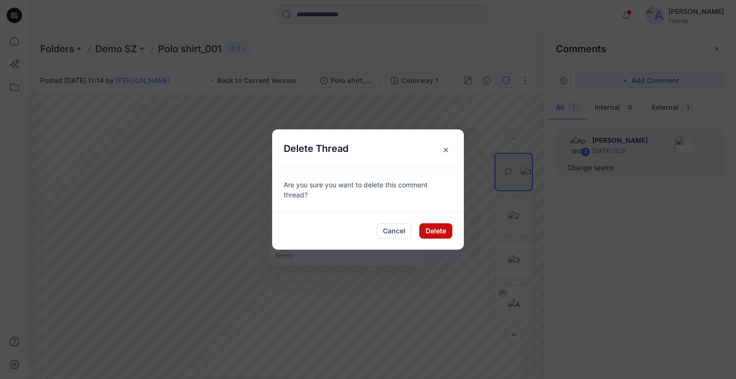
click at [434, 232] on button "Delete" at bounding box center [435, 230] width 33 height 15
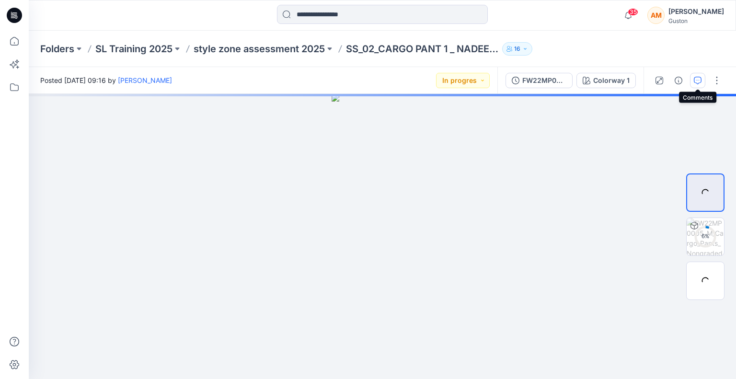
click at [697, 78] on icon "button" at bounding box center [698, 81] width 8 height 8
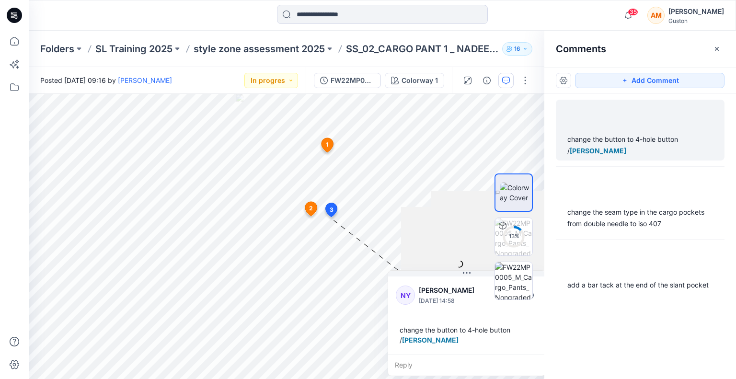
click at [618, 134] on div "change the button to 4-hole button / [PERSON_NAME]" at bounding box center [640, 145] width 146 height 23
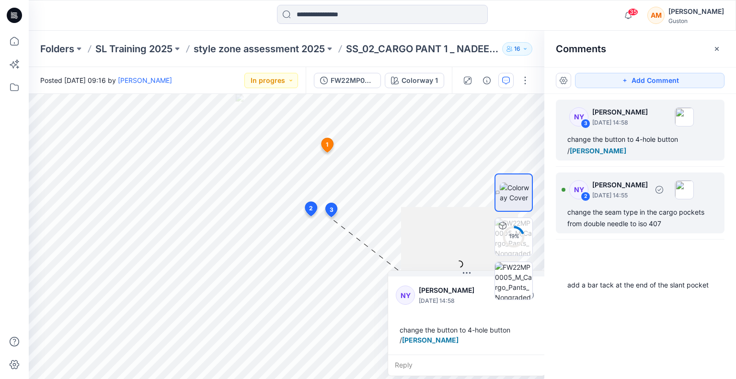
click at [627, 226] on div "change the seam type in the cargo pockets from double needle to iso 407" at bounding box center [640, 218] width 146 height 23
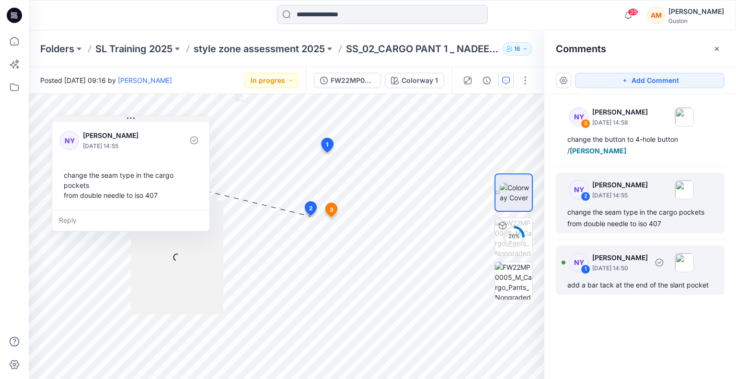
click at [628, 283] on div "add a bar tack at the end of the slant pocket" at bounding box center [640, 285] width 146 height 12
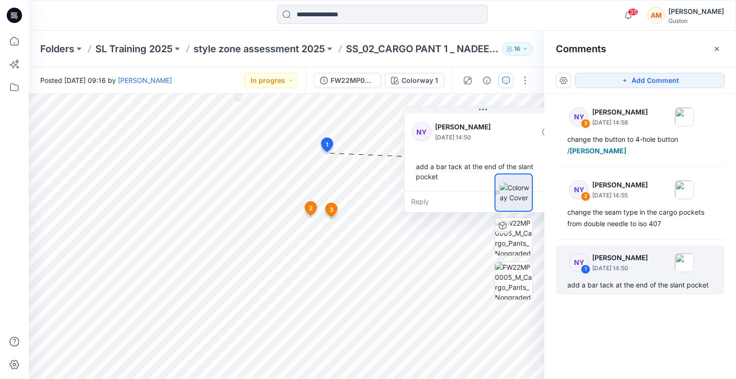
click at [590, 349] on div "Add Comment NY 3 Nadeesha Yapa [DATE] 14:58 change the button to 4-hole button …" at bounding box center [640, 223] width 192 height 312
